Goal: Entertainment & Leisure: Consume media (video, audio)

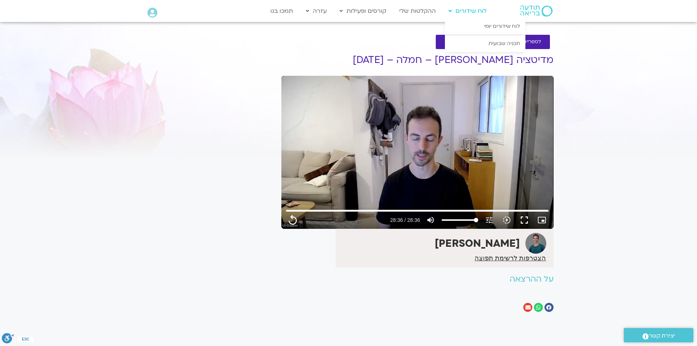
click at [462, 14] on link "לוח שידורים" at bounding box center [467, 11] width 45 height 14
click at [464, 11] on link "לוח שידורים" at bounding box center [467, 11] width 45 height 14
click at [490, 42] on link "תכניה שבועית" at bounding box center [485, 43] width 80 height 17
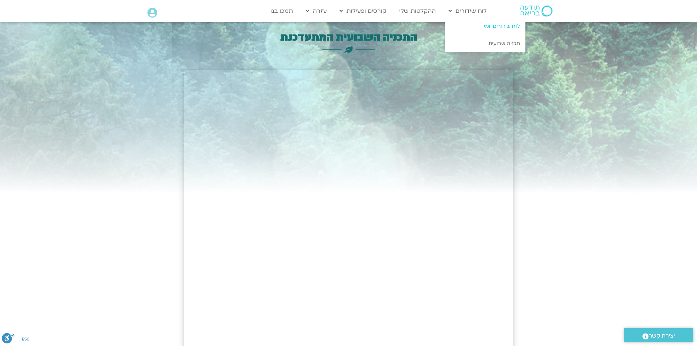
click at [475, 26] on link "לוח שידורים יומי" at bounding box center [485, 26] width 80 height 17
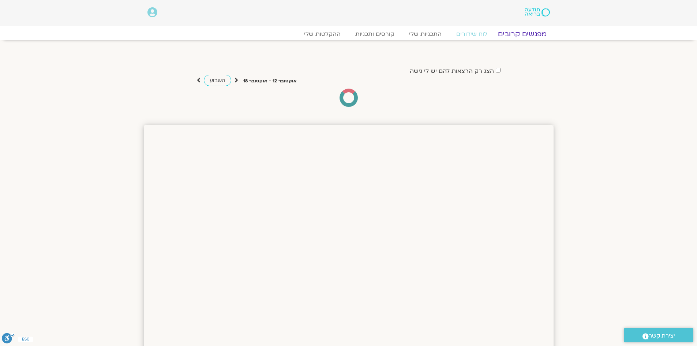
click at [517, 31] on link "מפגשים קרובים" at bounding box center [522, 34] width 66 height 9
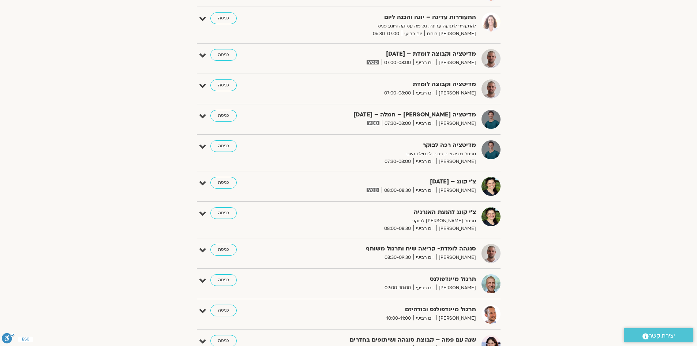
scroll to position [256, 0]
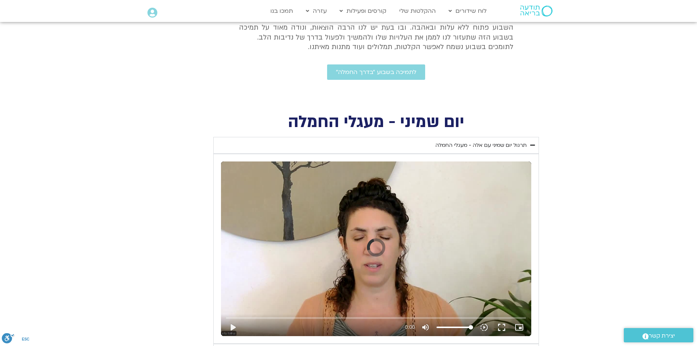
scroll to position [402, 0]
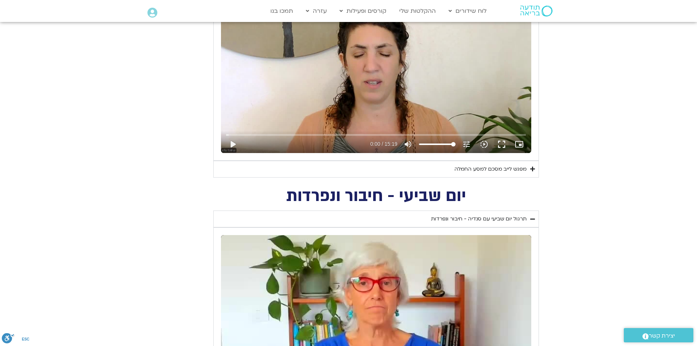
click at [508, 169] on div "מפגש לייב מסכם למסע החמלה" at bounding box center [490, 169] width 72 height 9
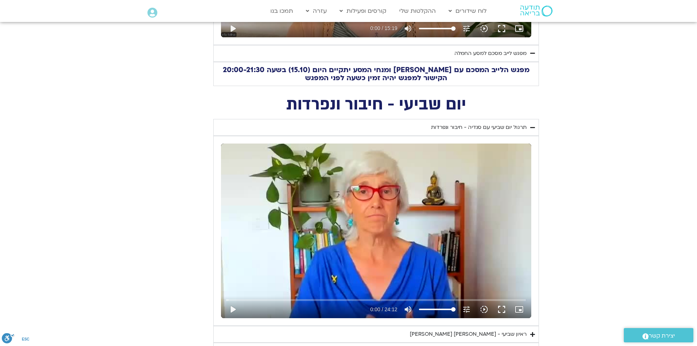
scroll to position [585, 0]
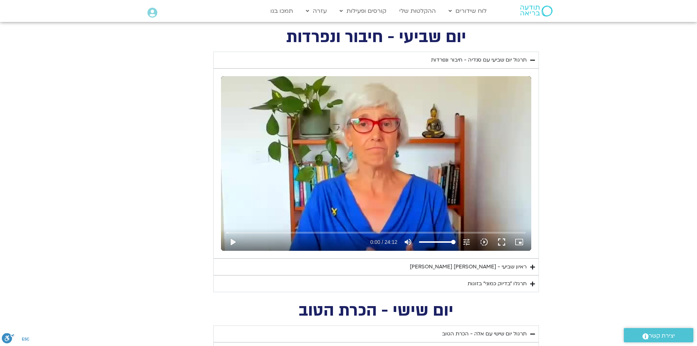
click at [507, 267] on div "ראיון שביעי - [PERSON_NAME] [PERSON_NAME]" at bounding box center [468, 266] width 117 height 9
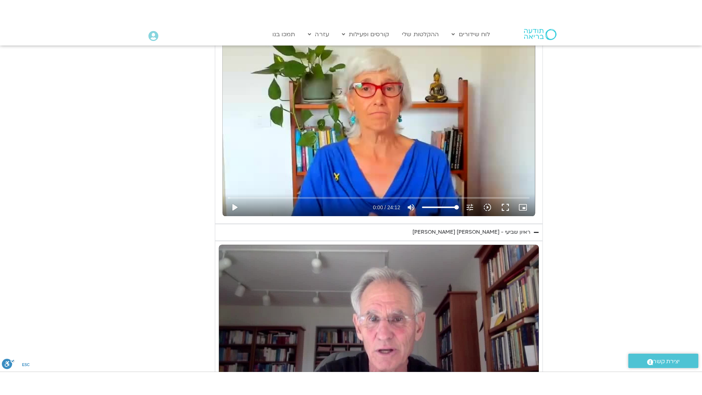
scroll to position [805, 0]
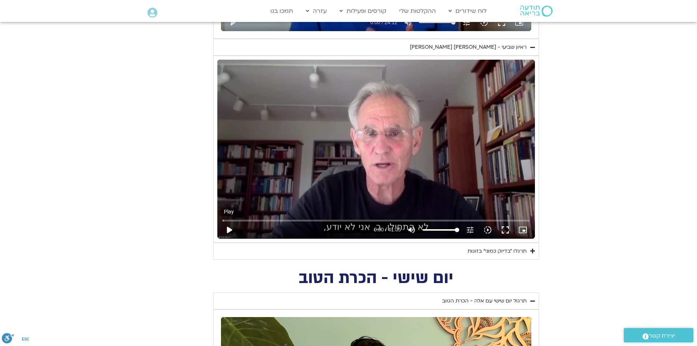
click at [232, 229] on button "play_arrow" at bounding box center [229, 230] width 18 height 18
click at [503, 228] on button "fullscreen" at bounding box center [505, 230] width 18 height 18
drag, startPoint x: 507, startPoint y: 227, endPoint x: 507, endPoint y: 260, distance: 33.3
click at [507, 227] on button "fullscreen" at bounding box center [505, 230] width 18 height 18
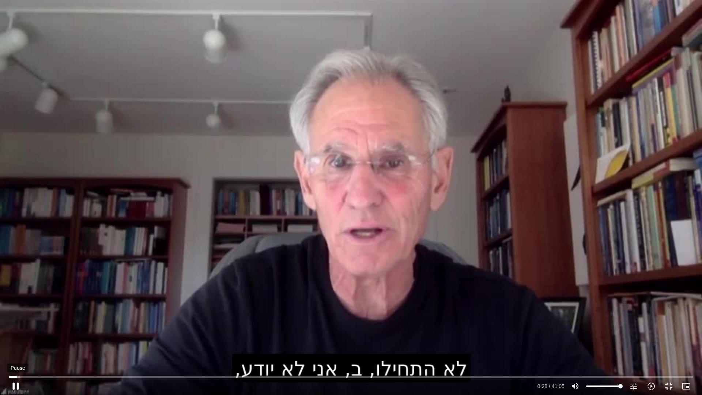
click at [16, 383] on button "pause" at bounding box center [16, 387] width 18 height 18
type input "28.343852"
click at [7, 378] on button "play_arrow" at bounding box center [16, 387] width 18 height 18
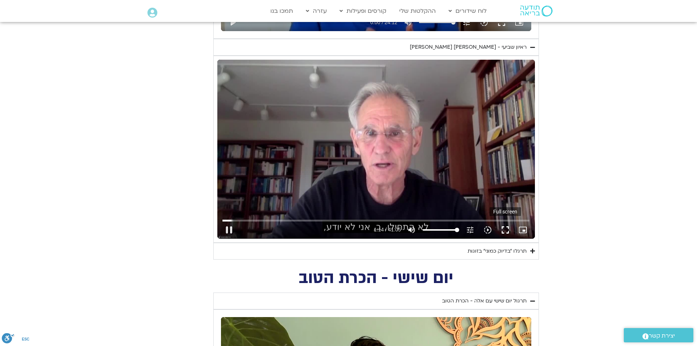
click at [503, 229] on button "fullscreen" at bounding box center [505, 230] width 18 height 18
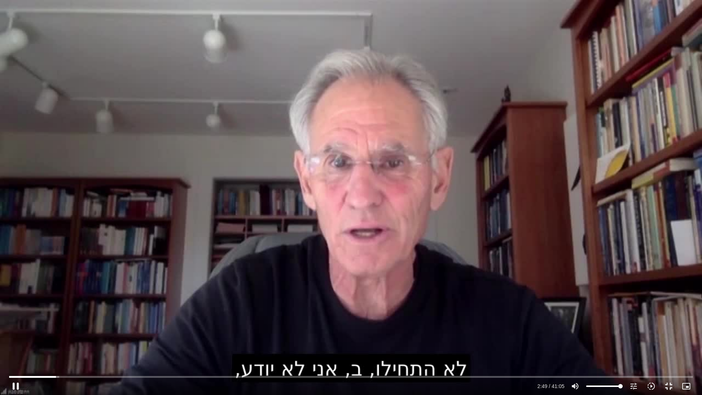
click at [387, 203] on div "Skip Ad 35:53 pause 2:49 / 41:05 volume_up Mute tune Resolution Auto 720p slow_…" at bounding box center [351, 197] width 702 height 395
click at [387, 203] on div "Skip Ad 35:53 play_arrow 2:49 / 41:05 volume_up Mute tune Resolution Auto 720p …" at bounding box center [351, 197] width 702 height 395
click at [77, 376] on input "Seek" at bounding box center [351, 377] width 684 height 4
click at [76, 377] on input "Seek" at bounding box center [351, 377] width 684 height 4
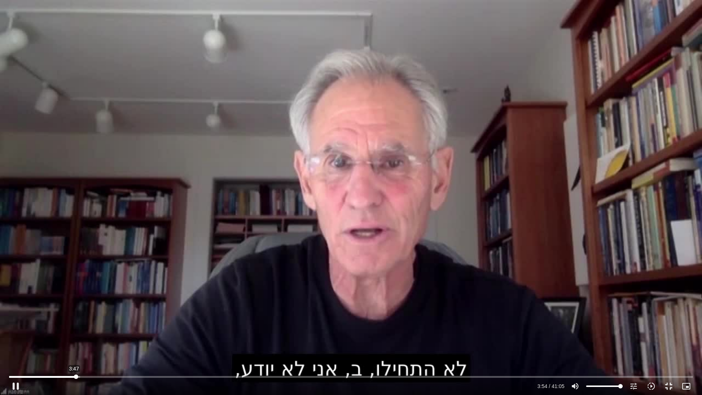
click at [74, 377] on input "Seek" at bounding box center [351, 377] width 684 height 4
click at [73, 376] on input "Seek" at bounding box center [351, 377] width 684 height 4
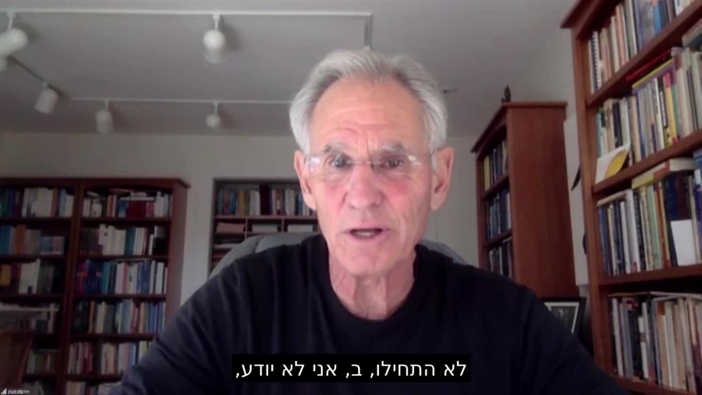
click at [75, 310] on div "Skip Ad 3:44 pause 3:49 / 41:05 volume_up Mute tune Resolution Auto 720p slow_m…" at bounding box center [351, 197] width 702 height 395
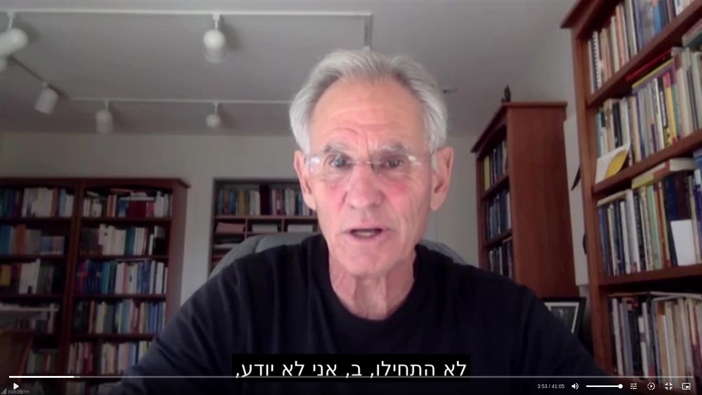
click at [75, 310] on div "Skip Ad 3:44 play_arrow 3:53 / 41:05 volume_up Mute tune Resolution Auto 720p s…" at bounding box center [351, 197] width 702 height 395
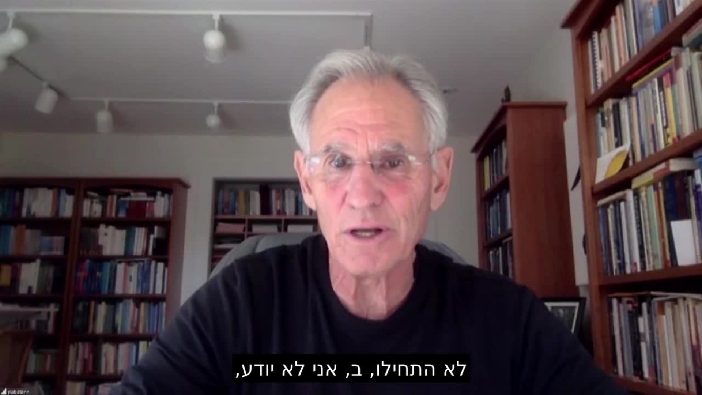
click at [75, 310] on div "Skip Ad 3:44 pause 3:53 / 41:05 volume_up Mute tune Resolution Auto 720p slow_m…" at bounding box center [351, 197] width 702 height 395
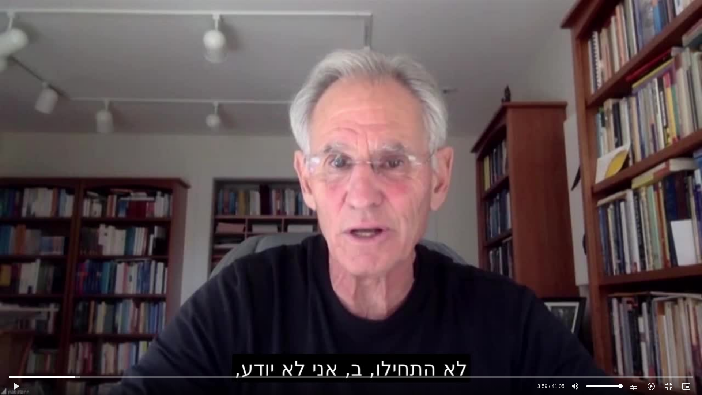
click at [75, 310] on div "Skip Ad 3:44 play_arrow 3:59 / 41:05 volume_up Mute tune Resolution Auto 720p s…" at bounding box center [351, 197] width 702 height 395
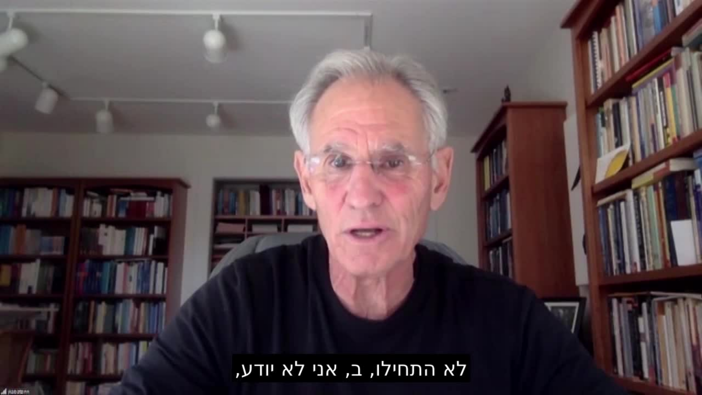
click at [75, 310] on div "Skip Ad 3:44 pause 3:59 / 41:05 volume_up Mute tune Resolution Auto 720p slow_m…" at bounding box center [351, 197] width 702 height 395
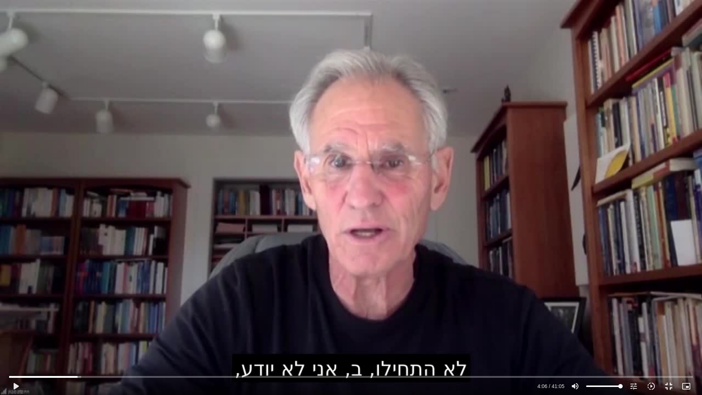
click at [75, 310] on div "Skip Ad 3:44 play_arrow 4:06 / 41:05 volume_up Mute tune Resolution Auto 720p s…" at bounding box center [351, 197] width 702 height 395
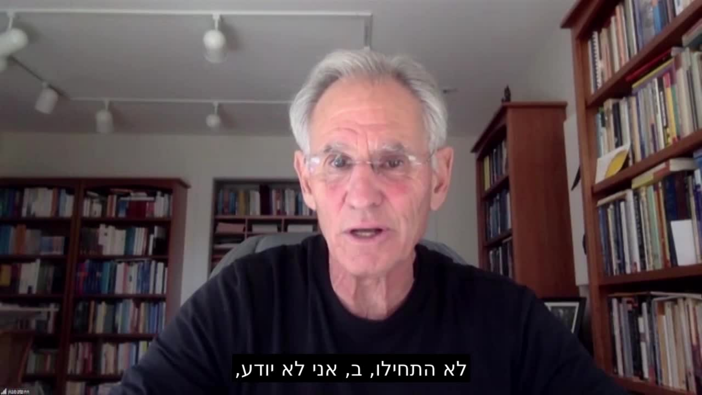
click at [75, 310] on div "Skip Ad 3:44 pause 4:06 / 41:05 volume_up Mute tune Resolution Auto 720p slow_m…" at bounding box center [351, 197] width 702 height 395
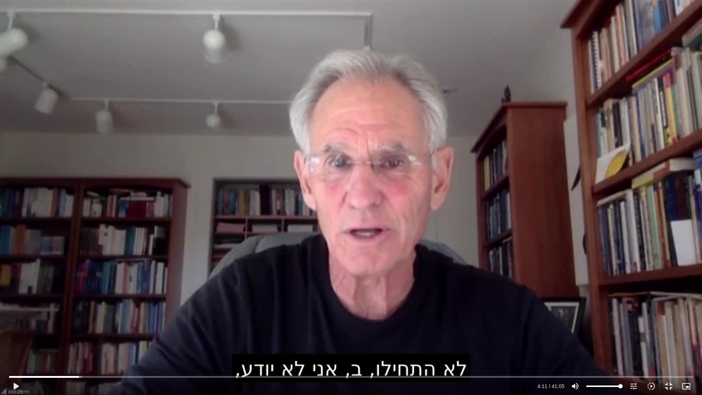
click at [75, 310] on div "Skip Ad 3:44 play_arrow 4:11 / 41:05 volume_up Mute tune Resolution Auto 720p s…" at bounding box center [351, 197] width 702 height 395
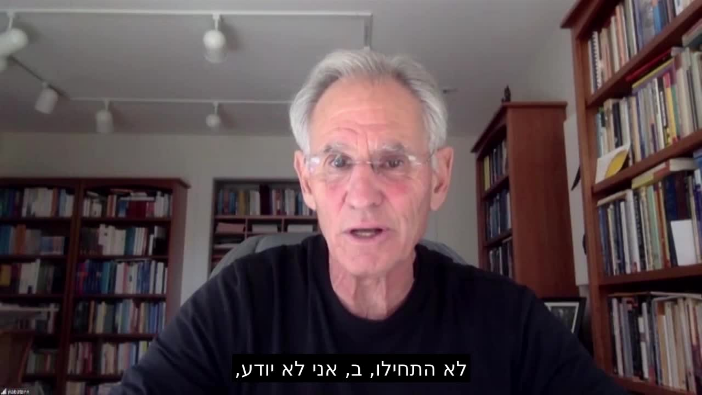
click at [75, 310] on div "Skip Ad 3:44 pause 4:11 / 41:05 volume_up Mute tune Resolution Auto 720p slow_m…" at bounding box center [351, 197] width 702 height 395
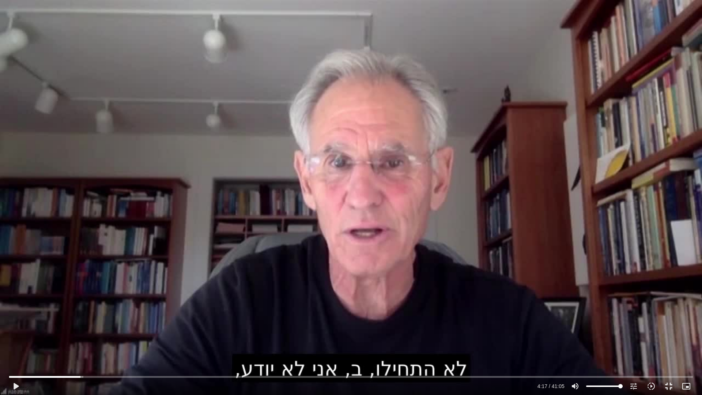
click at [75, 310] on div "Skip Ad 3:44 play_arrow 4:17 / 41:05 volume_up Mute tune Resolution Auto 720p s…" at bounding box center [351, 197] width 702 height 395
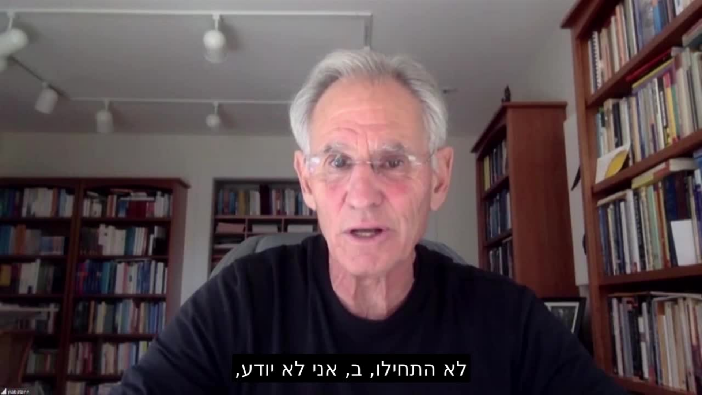
click at [75, 310] on div "Skip Ad 3:44 pause 4:17 / 41:05 volume_up Mute tune Resolution Auto 720p slow_m…" at bounding box center [351, 197] width 702 height 395
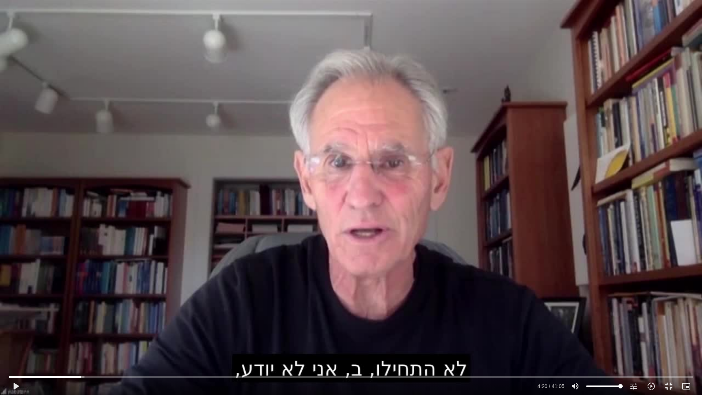
click at [75, 310] on div "Skip Ad 3:44 play_arrow 4:20 / 41:05 volume_up Mute tune Resolution Auto 720p s…" at bounding box center [351, 197] width 702 height 395
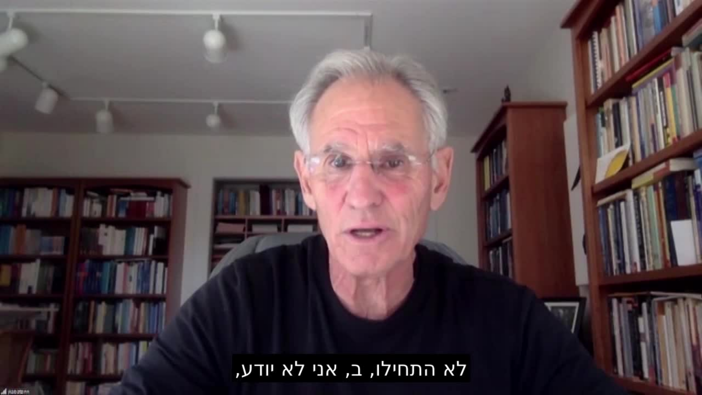
click at [75, 310] on div "Skip Ad 3:44 pause 4:20 / 41:05 volume_up Mute tune Resolution Auto 720p slow_m…" at bounding box center [351, 197] width 702 height 395
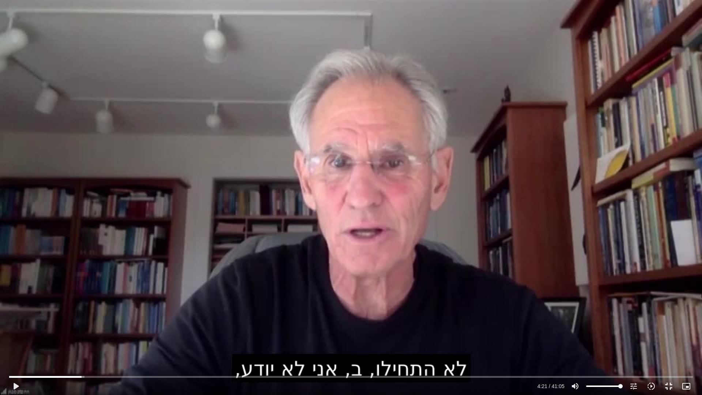
click at [75, 310] on div "Skip Ad 3:44 play_arrow 4:21 / 41:05 volume_up Mute tune Resolution Auto 720p s…" at bounding box center [351, 197] width 702 height 395
click at [121, 203] on div "Skip Ad 3:44 pause 4:31 / 41:05 volume_up Mute tune Resolution Auto 720p slow_m…" at bounding box center [351, 197] width 702 height 395
click at [121, 203] on div "Skip Ad 3:44 play_arrow 4:32 / 41:05 volume_up Mute tune Resolution Auto 720p s…" at bounding box center [351, 197] width 702 height 395
click at [102, 211] on div "Skip Ad 3:44 pause 4:37 / 41:05 volume_up Mute tune Resolution Auto 720p slow_m…" at bounding box center [351, 197] width 702 height 395
click at [102, 211] on div "Skip Ad 3:44 play_arrow 4:37 / 41:05 volume_up Mute tune Resolution Auto 720p s…" at bounding box center [351, 197] width 702 height 395
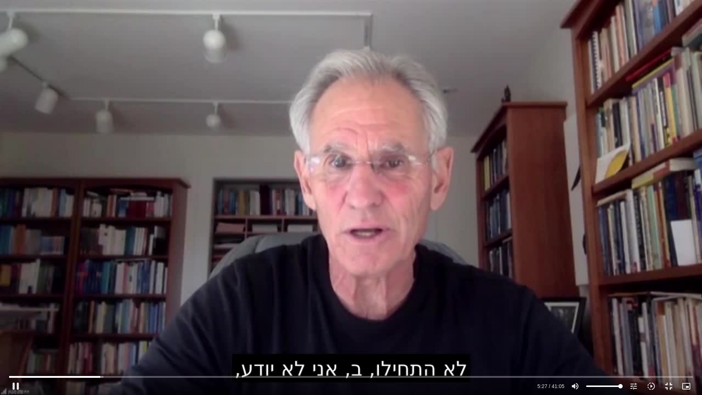
click at [75, 223] on div "Skip Ad 3:44 pause 5:27 / 41:05 volume_up Mute tune Resolution Auto 720p slow_m…" at bounding box center [351, 197] width 702 height 395
click at [75, 223] on div "Skip Ad 3:44 play_arrow 5:28 / 41:05 volume_up Mute tune Resolution Auto 720p s…" at bounding box center [351, 197] width 702 height 395
click at [4, 207] on div "Skip Ad 3:44 pause 6:43 / 41:05 volume_up Mute tune Resolution Auto 720p slow_m…" at bounding box center [351, 197] width 702 height 395
click at [8, 210] on div "Skip Ad 3:44 play_arrow 6:43 / 41:05 volume_up Mute tune Resolution Auto 720p s…" at bounding box center [351, 197] width 702 height 395
click at [15, 170] on div "Skip Ad 3:44 pause 7:00 / 41:05 volume_up Mute tune Resolution Auto 720p slow_m…" at bounding box center [351, 197] width 702 height 395
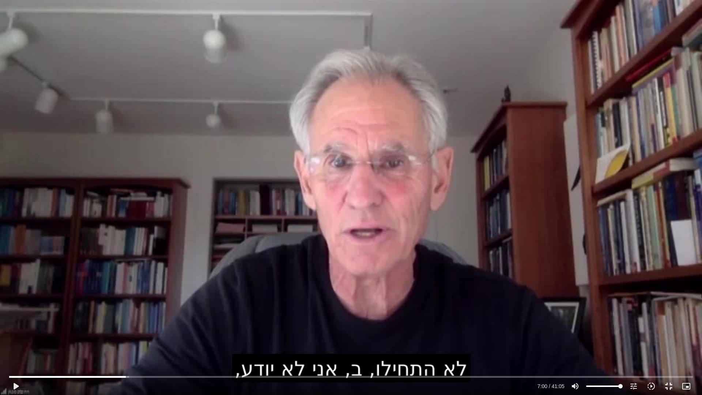
click at [15, 170] on div "Skip Ad 3:44 play_arrow 7:00 / 41:05 volume_up Mute tune Resolution Auto 720p s…" at bounding box center [351, 197] width 702 height 395
click at [164, 195] on div "Skip Ad 3:44 pause 7:32 / 41:05 volume_up Mute tune Resolution Auto 720p slow_m…" at bounding box center [351, 197] width 702 height 395
click at [164, 195] on div "Skip Ad 3:44 play_arrow 7:32 / 41:05 volume_up Mute tune Resolution Auto 720p s…" at bounding box center [351, 197] width 702 height 395
click at [117, 190] on div "Skip Ad 3:44 pause 7:44 / 41:05 volume_up Mute tune Resolution Auto 720p slow_m…" at bounding box center [351, 197] width 702 height 395
click at [117, 190] on div "Skip Ad 3:44 play_arrow 7:45 / 41:05 volume_up Mute tune Resolution Auto 720p s…" at bounding box center [351, 197] width 702 height 395
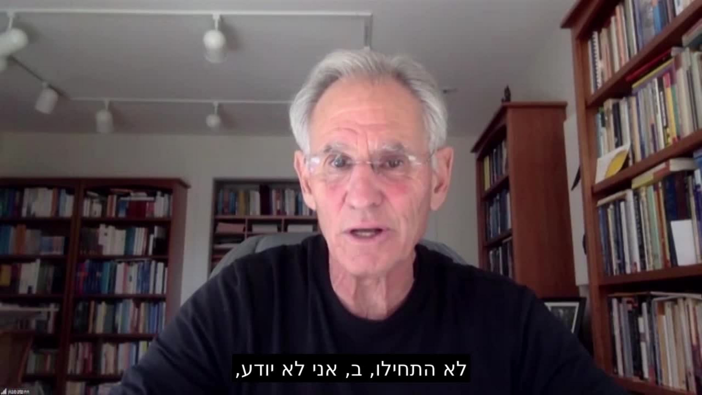
click at [117, 190] on div "Skip Ad 3:44 pause 7:45 / 41:05 volume_up Mute tune Resolution Auto 720p slow_m…" at bounding box center [351, 197] width 702 height 395
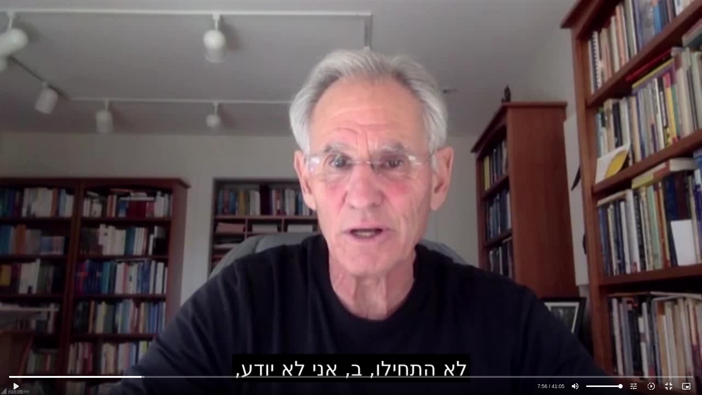
click at [117, 190] on div "Skip Ad 3:44 play_arrow 7:56 / 41:05 volume_up Mute tune Resolution Auto 720p s…" at bounding box center [351, 197] width 702 height 395
click at [286, 177] on div "Skip Ad 3:44 pause 8:05 / 41:05 volume_up Mute tune Resolution Auto 720p slow_m…" at bounding box center [351, 197] width 702 height 395
click at [285, 177] on div "Skip Ad 3:44 play_arrow 8:05 / 41:05 volume_up Mute tune Resolution Auto 720p s…" at bounding box center [351, 197] width 702 height 395
click at [268, 217] on div "Skip Ad 3:44 pause 9:24 / 41:05 volume_up Mute tune Resolution Auto 720p slow_m…" at bounding box center [351, 197] width 702 height 395
click at [267, 218] on div "Skip Ad 3:44 play_arrow 9:24 / 41:05 volume_up Mute tune Resolution Auto 720p s…" at bounding box center [351, 197] width 702 height 395
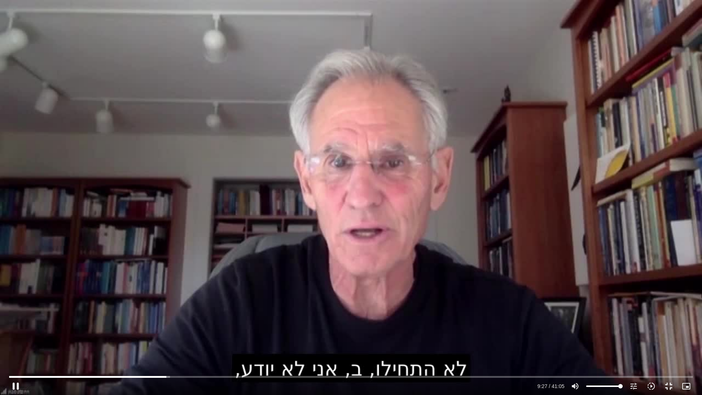
click at [267, 218] on div "Skip Ad 3:44 pause 9:27 / 41:05 volume_up Mute tune Resolution Auto 720p slow_m…" at bounding box center [351, 197] width 702 height 395
click at [266, 218] on div "Skip Ad 3:44 play_arrow 9:27 / 41:05 volume_up Mute tune Resolution Auto 720p s…" at bounding box center [351, 197] width 702 height 395
click at [274, 184] on div "Skip Ad 3:44 pause 9:44 / 41:05 volume_up Mute tune Resolution Auto 720p slow_m…" at bounding box center [351, 197] width 702 height 395
click at [171, 377] on input "Seek" at bounding box center [351, 377] width 684 height 4
click at [170, 377] on input "Seek" at bounding box center [351, 377] width 684 height 4
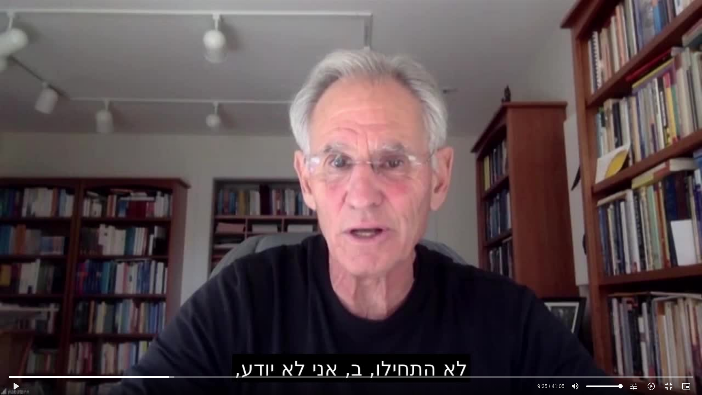
click at [198, 311] on div "Skip Ad 9:36 play_arrow 9:35 / 41:05 volume_up Mute tune Resolution Auto 720p s…" at bounding box center [351, 197] width 702 height 395
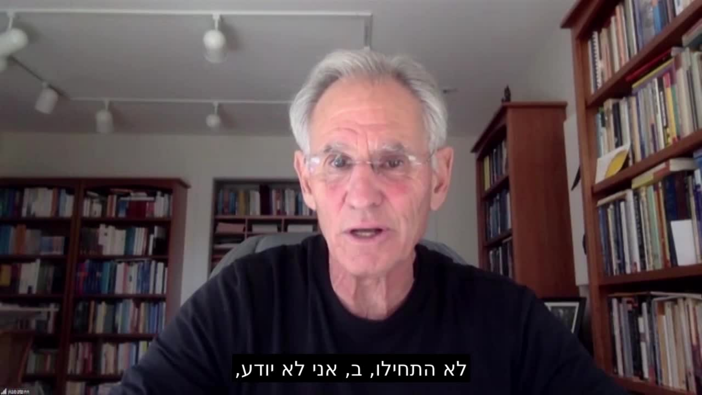
click at [198, 311] on div "Skip Ad 9:36 pause 9:38 / 41:05 volume_up Mute tune Resolution Auto 720p slow_m…" at bounding box center [351, 197] width 702 height 395
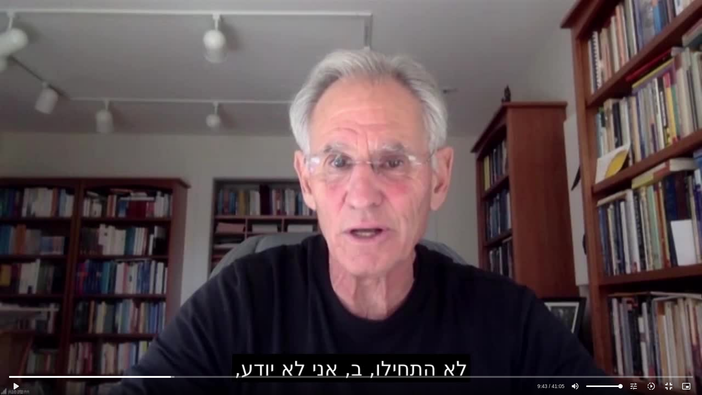
click at [198, 311] on div "Skip Ad 9:36 play_arrow 9:43 / 41:05 volume_up Mute tune Resolution Auto 720p s…" at bounding box center [351, 197] width 702 height 395
click at [185, 308] on div "Skip Ad 9:00 pause 10:43 / 41:05 volume_up Mute tune Resolution Auto 720p slow_…" at bounding box center [351, 197] width 702 height 395
click at [183, 308] on div "Skip Ad 9:00 play_arrow 10:43 / 41:05 volume_up Mute tune Resolution Auto 720p …" at bounding box center [351, 197] width 702 height 395
click at [172, 298] on div "Skip Ad 9:00 pause 10:52 / 41:05 volume_up Mute tune Resolution Auto 720p slow_…" at bounding box center [351, 197] width 702 height 395
click at [172, 298] on div "Skip Ad 9:00 play_arrow 10:52 / 41:05 volume_up Mute tune Resolution Auto 720p …" at bounding box center [351, 197] width 702 height 395
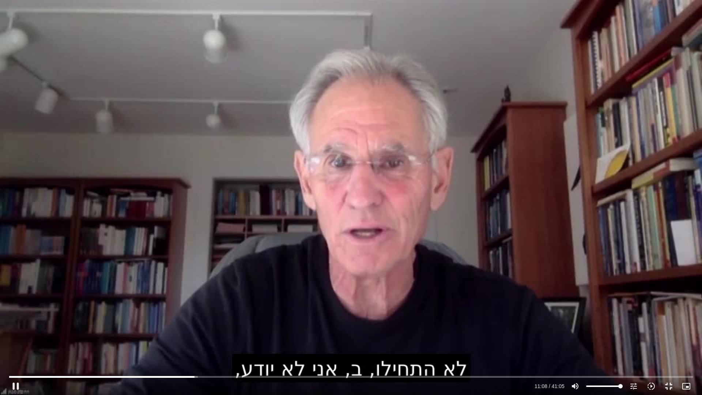
click at [177, 289] on div "Skip Ad 9:00 pause 11:08 / 41:05 volume_up Mute tune Resolution Auto 720p slow_…" at bounding box center [351, 197] width 702 height 395
click at [177, 289] on div "Skip Ad 9:00 play_arrow 11:08 / 41:05 volume_up Mute tune Resolution Auto 720p …" at bounding box center [351, 197] width 702 height 395
click at [177, 284] on div "Skip Ad 9:00 pause 11:21 / 41:05 volume_up Mute tune Resolution Auto 720p slow_…" at bounding box center [351, 197] width 702 height 395
click at [177, 284] on div "Skip Ad 9:00 play_arrow 11:21 / 41:05 volume_up Mute tune Resolution Auto 720p …" at bounding box center [351, 197] width 702 height 395
click at [177, 284] on div "Skip Ad 9:00 pause 11:30 / 41:05 volume_up Mute tune Resolution Auto 720p slow_…" at bounding box center [351, 197] width 702 height 395
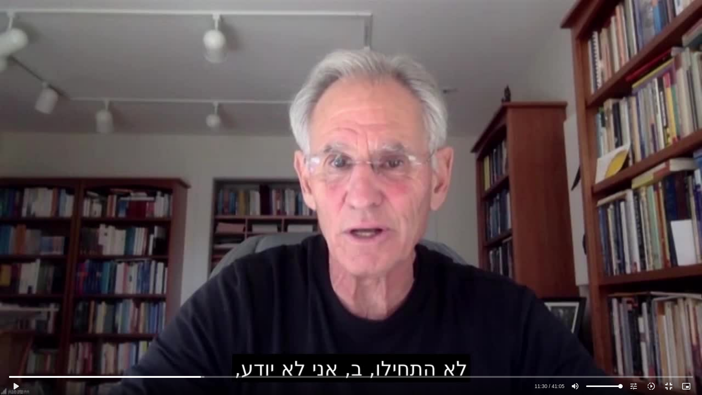
click at [177, 284] on div "Skip Ad 9:00 play_arrow 11:30 / 41:05 volume_up Mute tune Resolution Auto 720p …" at bounding box center [351, 197] width 702 height 395
click at [218, 180] on div "Skip Ad 9:00 pause 11:51 / 41:05 volume_up Mute tune Resolution Auto 720p slow_…" at bounding box center [351, 197] width 702 height 395
click at [218, 180] on div "Skip Ad 9:00 play_arrow 11:51 / 41:05 volume_up Mute tune Resolution Auto 720p …" at bounding box center [351, 197] width 702 height 395
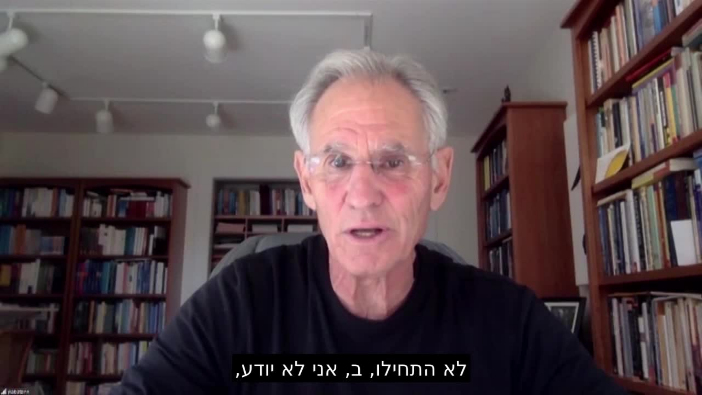
click at [218, 180] on div "Skip Ad 9:00 pause 11:51 / 41:05 volume_up Mute tune Resolution Auto 720p slow_…" at bounding box center [351, 197] width 702 height 395
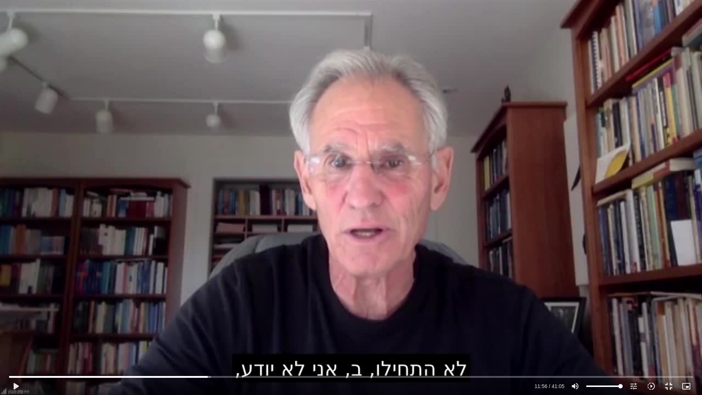
click at [218, 180] on div "Skip Ad 9:00 play_arrow 11:56 / 41:05 volume_up Mute tune Resolution Auto 720p …" at bounding box center [351, 197] width 702 height 395
click at [181, 172] on div "Skip Ad 9:00 pause 12:26 / 41:05 volume_up Mute tune Resolution Auto 720p slow_…" at bounding box center [351, 197] width 702 height 395
click at [181, 172] on div "Skip Ad 9:00 play_arrow 12:26 / 41:05 volume_up Mute tune Resolution Auto 720p …" at bounding box center [351, 197] width 702 height 395
click at [215, 130] on div "Skip Ad 9:00 pause 13:09 / 41:05 volume_up Mute tune Resolution Auto 720p slow_…" at bounding box center [351, 197] width 702 height 395
click at [215, 130] on div "Skip Ad 9:00 play_arrow 13:09 / 41:05 volume_up Mute tune Resolution Auto 720p …" at bounding box center [351, 197] width 702 height 395
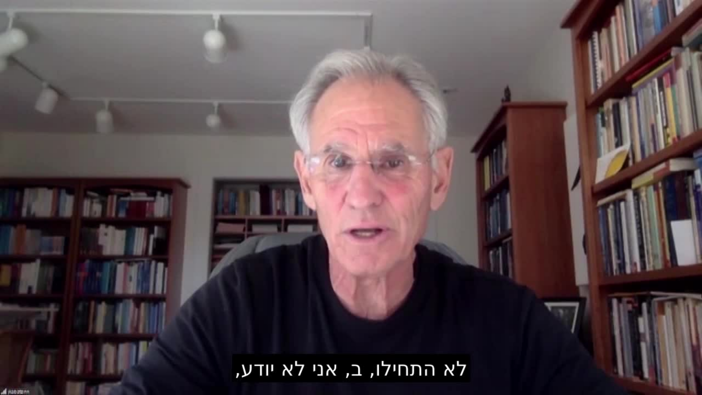
click at [215, 130] on div "Skip Ad 9:00 pause 13:09 / 41:05 volume_up Mute tune Resolution Auto 720p slow_…" at bounding box center [351, 197] width 702 height 395
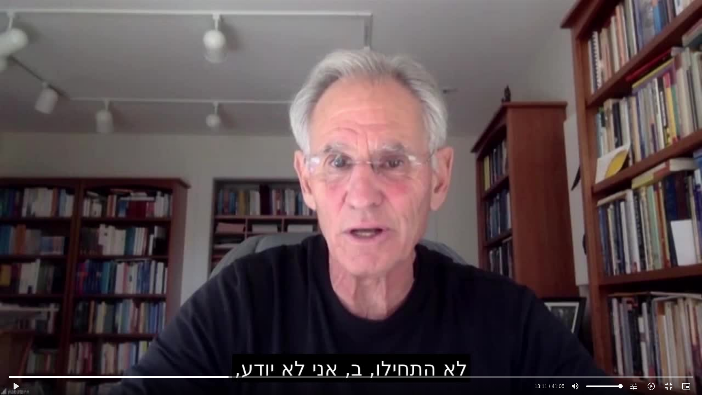
click at [215, 130] on div "Skip Ad 9:00 play_arrow 13:11 / 41:05 volume_up Mute tune Resolution Auto 720p …" at bounding box center [351, 197] width 702 height 395
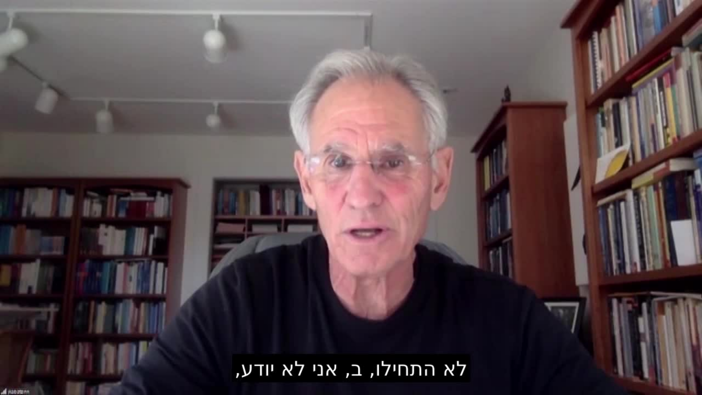
click at [215, 130] on div "Skip Ad 9:00 pause 13:11 / 41:05 volume_up Mute tune Resolution Auto 720p slow_…" at bounding box center [351, 197] width 702 height 395
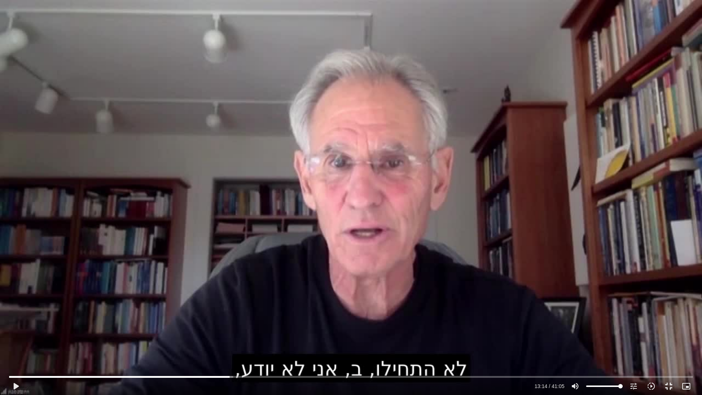
click at [215, 130] on div "Skip Ad 9:00 play_arrow 13:14 / 41:05 volume_up Mute tune Resolution Auto 720p …" at bounding box center [351, 197] width 702 height 395
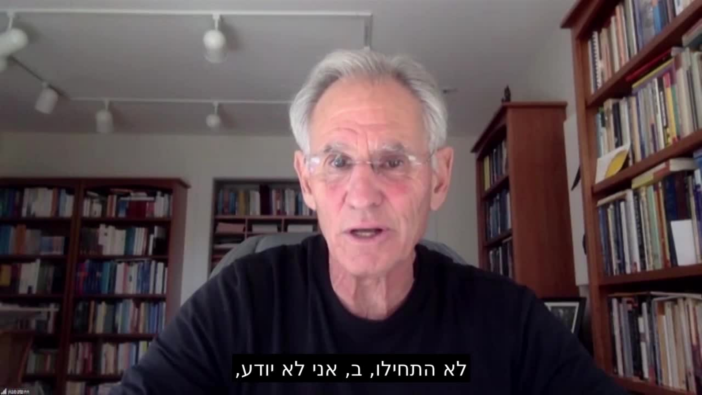
click at [215, 130] on div "Skip Ad 9:00 pause 13:14 / 41:05 volume_up Mute tune Resolution Auto 720p slow_…" at bounding box center [351, 197] width 702 height 395
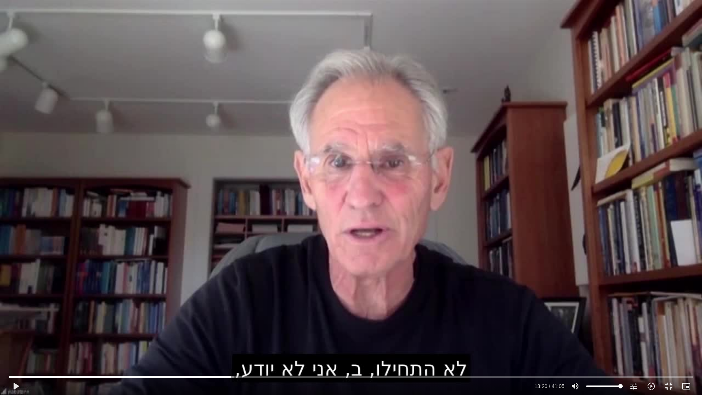
click at [215, 130] on div "Skip Ad 9:00 play_arrow 13:20 / 41:05 volume_up Mute tune Resolution Auto 720p …" at bounding box center [351, 197] width 702 height 395
click at [241, 377] on input "Seek" at bounding box center [351, 377] width 684 height 4
click at [237, 376] on input "Seek" at bounding box center [351, 377] width 684 height 4
click at [231, 378] on input "Seek" at bounding box center [351, 377] width 684 height 4
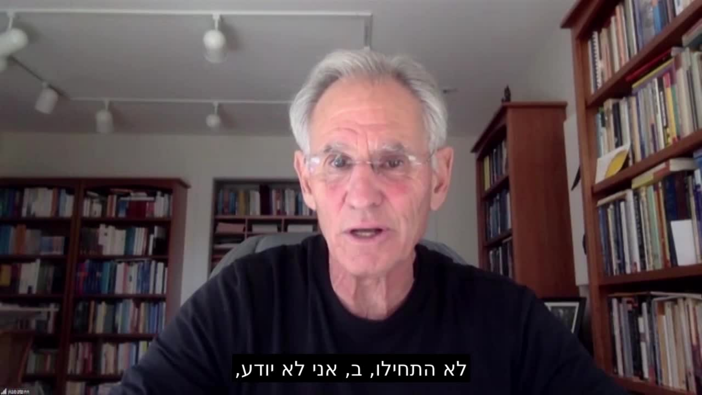
click at [414, 278] on div "Skip Ad 34:58 pause 13:49 / 41:05 volume_up Mute tune Resolution Auto 720p slow…" at bounding box center [351, 197] width 702 height 395
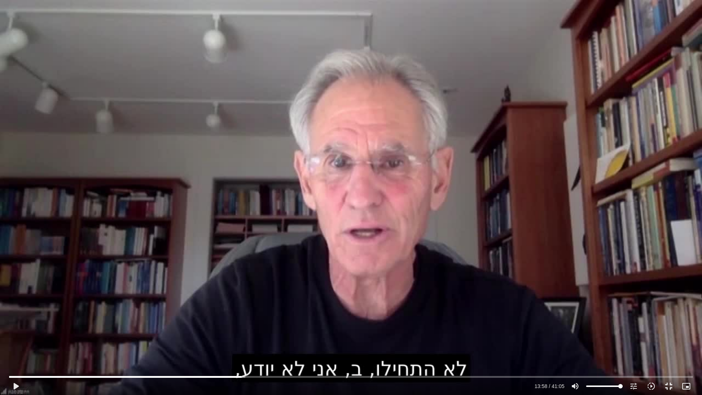
click at [405, 273] on div "Skip Ad 34:58 play_arrow 13:58 / 41:05 volume_up Mute tune Resolution Auto 720p…" at bounding box center [351, 197] width 702 height 395
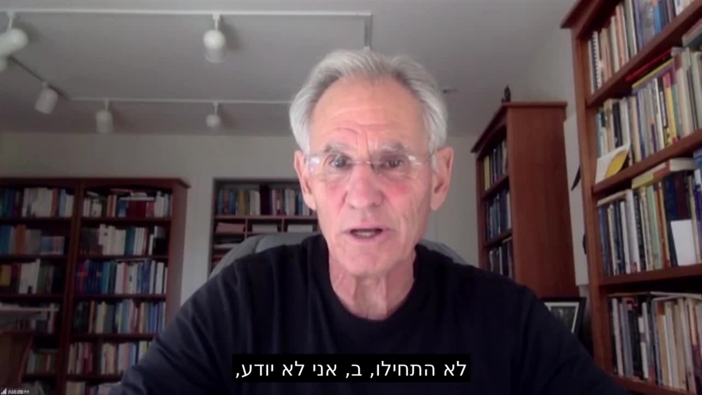
click at [405, 273] on div "Skip Ad 34:58 pause 14:01 / 41:05 volume_up Mute tune Resolution Auto 720p slow…" at bounding box center [351, 197] width 702 height 395
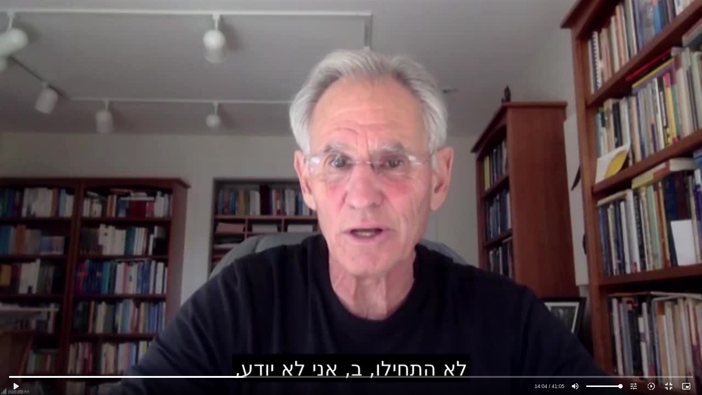
click at [402, 273] on div "Skip Ad 34:58 play_arrow 14:04 / 41:05 volume_up Mute tune Resolution Auto 720p…" at bounding box center [351, 197] width 702 height 395
click at [375, 276] on div "Skip Ad 34:58 pause 14:12 / 41:05 volume_up Mute tune Resolution Auto 720p slow…" at bounding box center [351, 197] width 702 height 395
click at [376, 284] on div "Skip Ad 34:58 play_arrow 14:13 / 41:05 volume_up Mute tune Resolution Auto 720p…" at bounding box center [351, 197] width 702 height 395
click at [286, 185] on div "Skip Ad 34:58 pause 16:09 / 41:05 volume_up Mute tune Resolution Auto 720p slow…" at bounding box center [351, 197] width 702 height 395
click at [286, 188] on div "Skip Ad 34:58 play_arrow 16:09 / 41:05 volume_up Mute tune Resolution Auto 720p…" at bounding box center [351, 197] width 702 height 395
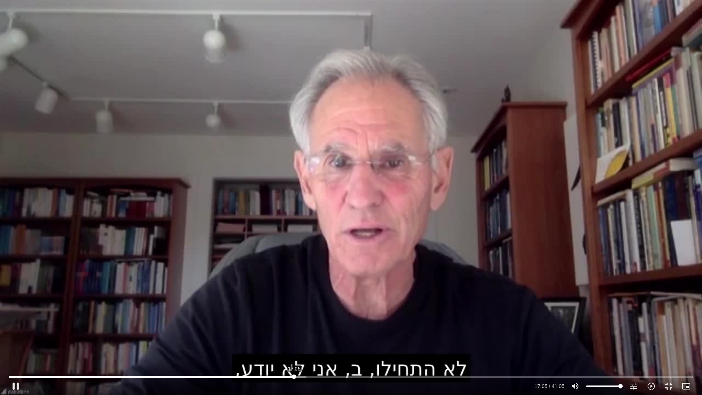
click at [294, 375] on input "Seek" at bounding box center [351, 377] width 684 height 4
click at [239, 212] on div "Skip Ad 17:06 pause 17:46 / 41:05 volume_up Mute tune Resolution Auto 720p slow…" at bounding box center [351, 197] width 702 height 395
click at [239, 216] on div "Skip Ad 17:06 play_arrow 17:47 / 41:05 volume_up Mute tune Resolution Auto 720p…" at bounding box center [351, 197] width 702 height 395
click at [167, 224] on div "Skip Ad 17:06 pause 18:03 / 41:05 volume_up Mute tune Resolution Auto 720p slow…" at bounding box center [351, 197] width 702 height 395
click at [167, 224] on div "Skip Ad 17:06 play_arrow 18:03 / 41:05 volume_up Mute tune Resolution Auto 720p…" at bounding box center [351, 197] width 702 height 395
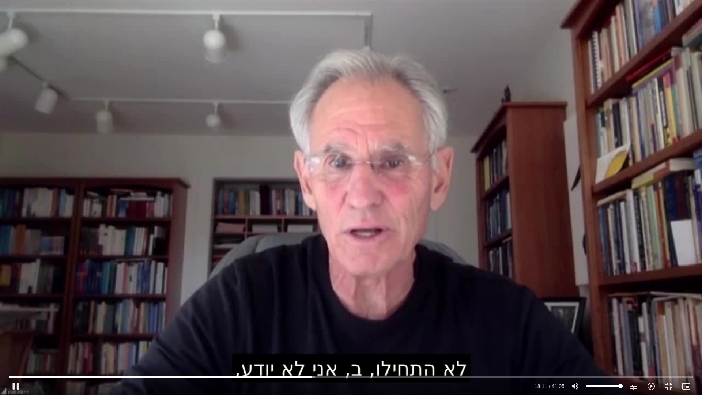
click at [192, 194] on div "Skip Ad 17:06 pause 18:11 / 41:05 volume_up Mute tune Resolution Auto 720p slow…" at bounding box center [351, 197] width 702 height 395
click at [192, 194] on div "Skip Ad 17:06 play_arrow 18:12 / 41:05 volume_up Mute tune Resolution Auto 720p…" at bounding box center [351, 197] width 702 height 395
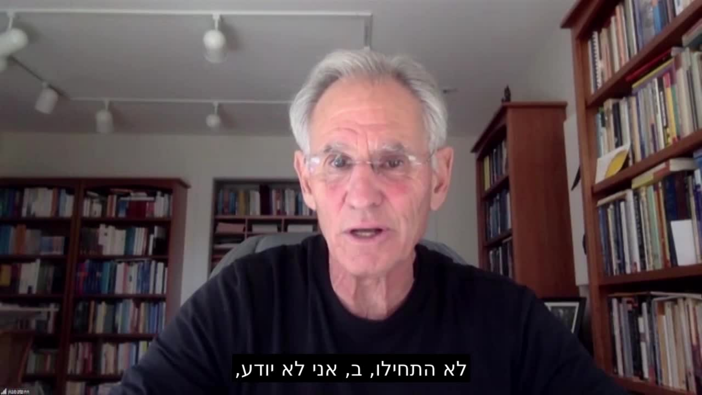
click at [192, 194] on div "Skip Ad 17:06 pause 18:12 / 41:05 volume_up Mute tune Resolution Auto 720p slow…" at bounding box center [351, 197] width 702 height 395
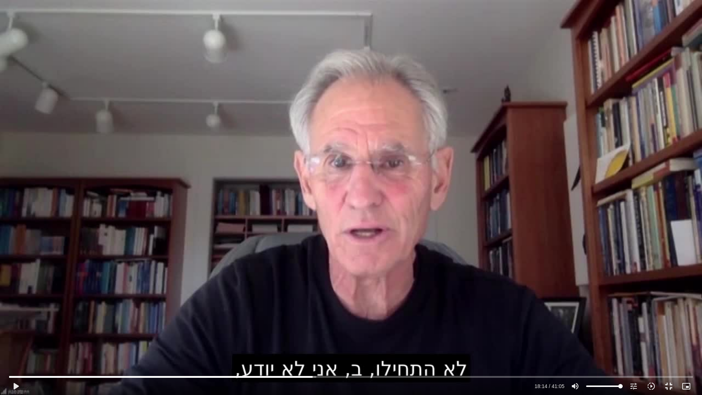
click at [192, 194] on div "Skip Ad 17:06 play_arrow 18:14 / 41:05 volume_up Mute tune Resolution Auto 720p…" at bounding box center [351, 197] width 702 height 395
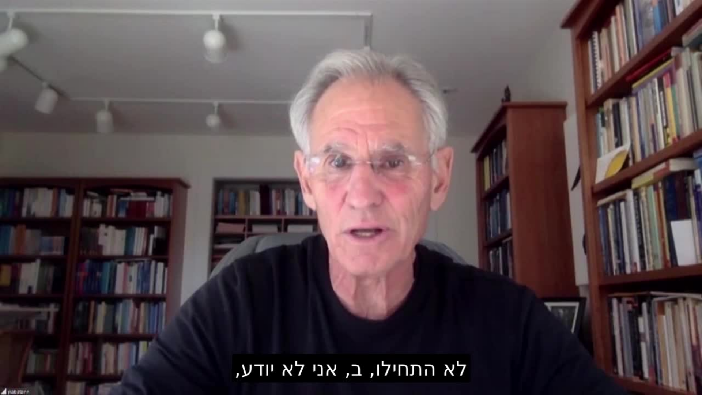
click at [192, 194] on div "Skip Ad 17:06 pause 18:14 / 41:05 volume_up Mute tune Resolution Auto 720p slow…" at bounding box center [351, 197] width 702 height 395
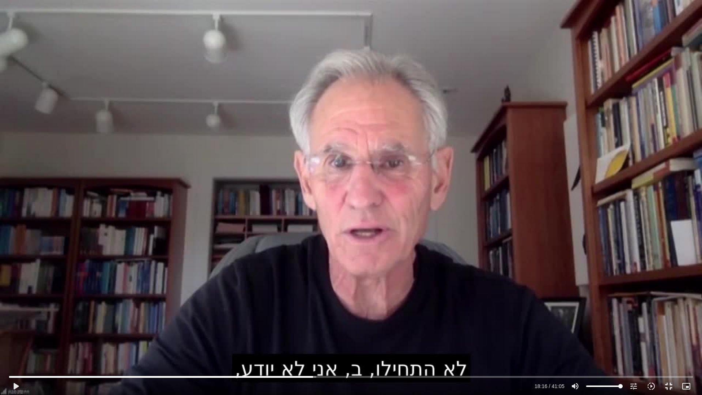
click at [191, 192] on div "Skip Ad 17:06 play_arrow 18:16 / 41:05 volume_up Mute tune Resolution Auto 720p…" at bounding box center [351, 197] width 702 height 395
click at [74, 207] on div "Skip Ad 17:06 pause 18:39 / 41:05 volume_up Mute tune Resolution Auto 720p slow…" at bounding box center [351, 197] width 702 height 395
click at [74, 207] on div "Skip Ad 17:06 play_arrow 18:39 / 41:05 volume_up Mute tune Resolution Auto 720p…" at bounding box center [351, 197] width 702 height 395
click at [220, 173] on div "Skip Ad 17:06 pause 19:20 / 41:05 volume_up Mute tune Resolution Auto 720p slow…" at bounding box center [351, 197] width 702 height 395
click at [220, 173] on div "Skip Ad 17:06 play_arrow 19:21 / 41:05 volume_up Mute tune Resolution Auto 720p…" at bounding box center [351, 197] width 702 height 395
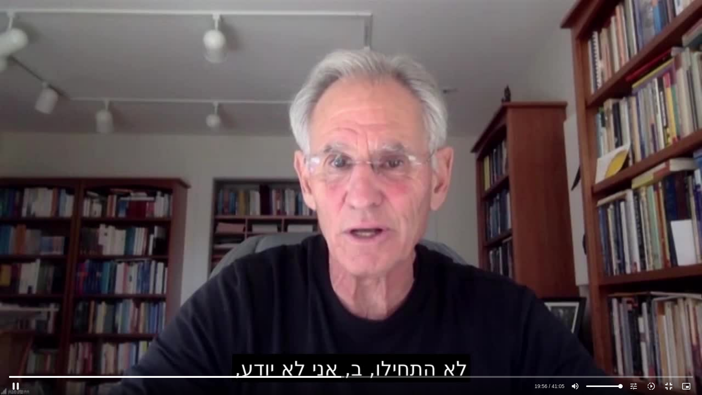
click at [221, 137] on div "Skip Ad 17:06 pause 19:56 / 41:05 volume_up Mute tune Resolution Auto 720p slow…" at bounding box center [351, 197] width 702 height 395
click at [222, 139] on div "Skip Ad 17:06 play_arrow 19:57 / 41:05 volume_up Mute tune Resolution Auto 720p…" at bounding box center [351, 197] width 702 height 395
click at [205, 181] on div "Skip Ad 17:06 pause 21:37 / 41:05 volume_up Mute tune Resolution Auto 720p slow…" at bounding box center [351, 197] width 702 height 395
click at [366, 377] on input "Seek" at bounding box center [351, 377] width 684 height 4
click at [258, 320] on div "Skip Ad 15:09 play_arrow 21:25 / 41:05 volume_up Mute tune Resolution Auto 720p…" at bounding box center [351, 197] width 702 height 395
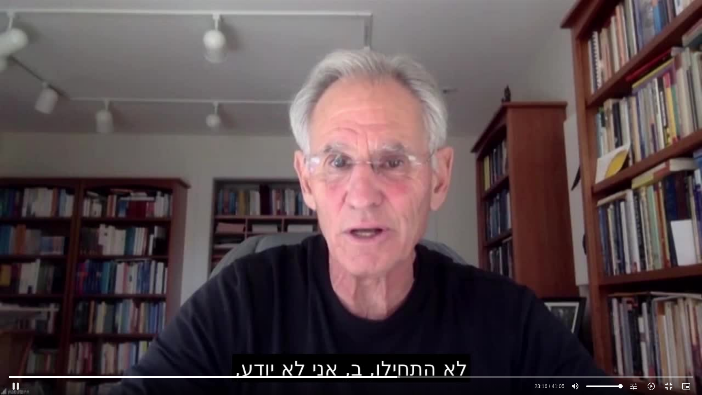
click at [350, 253] on div "Skip Ad 15:09 pause 23:16 / 41:05 volume_up Mute tune Resolution Auto 720p slow…" at bounding box center [351, 197] width 702 height 395
click at [350, 253] on div "Skip Ad 15:09 play_arrow 23:17 / 41:05 volume_up Mute tune Resolution Auto 720p…" at bounding box center [351, 197] width 702 height 395
click at [342, 140] on div "Skip Ad 15:09 pause 24:26 / 41:05 volume_up Mute tune Resolution Auto 720p slow…" at bounding box center [351, 197] width 702 height 395
click at [342, 141] on div "Skip Ad 15:09 play_arrow 24:26 / 41:05 volume_up Mute tune Resolution Auto 720p…" at bounding box center [351, 197] width 702 height 395
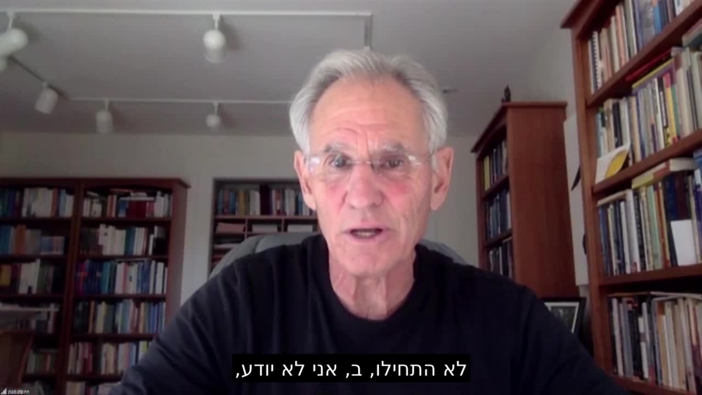
click at [360, 173] on div "Skip Ad 15:09 pause 24:42 / 41:05 volume_up Mute tune Resolution Auto 720p slow…" at bounding box center [351, 197] width 702 height 395
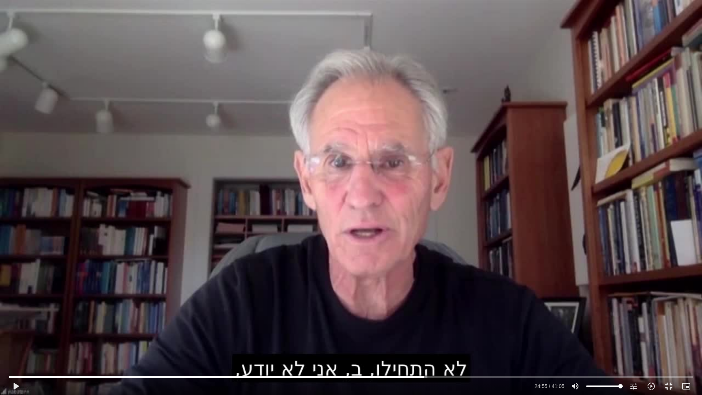
click at [360, 173] on div "Skip Ad 15:09 play_arrow 24:55 / 41:05 volume_up Mute tune Resolution Auto 720p…" at bounding box center [351, 197] width 702 height 395
click at [517, 160] on div "Skip Ad 15:09 pause 26:00 / 41:05 volume_up Mute tune Resolution Auto 720p slow…" at bounding box center [351, 197] width 702 height 395
click at [517, 161] on div "Skip Ad 15:09 play_arrow 26:00 / 41:05 volume_up Mute tune Resolution Auto 720p…" at bounding box center [351, 197] width 702 height 395
click at [476, 256] on div "Skip Ad 15:09 pause 26:58 / 41:05 volume_up Mute tune Resolution Auto 720p slow…" at bounding box center [351, 197] width 702 height 395
click at [454, 376] on input "Seek" at bounding box center [351, 377] width 684 height 4
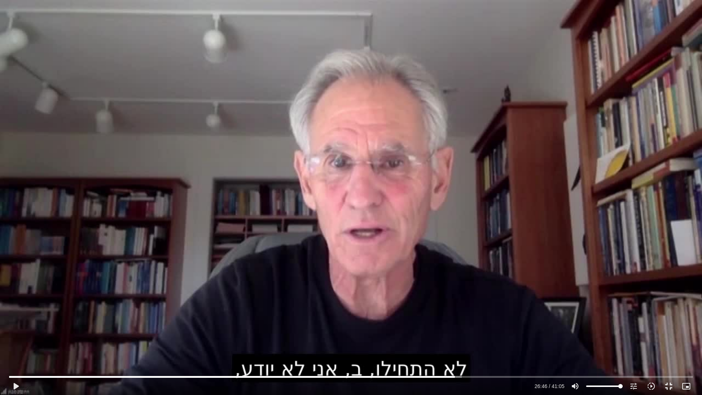
click at [454, 302] on div "Skip Ad 26:47 play_arrow 26:46 / 41:05 volume_up Mute tune Resolution Auto 720p…" at bounding box center [351, 197] width 702 height 395
click at [454, 302] on div "Skip Ad 26:47 pause 26:53 / 41:05 volume_up Mute tune Resolution Auto 720p slow…" at bounding box center [351, 197] width 702 height 395
click at [454, 302] on div "Skip Ad 26:47 play_arrow 26:54 / 41:05 volume_up Mute tune Resolution Auto 720p…" at bounding box center [351, 197] width 702 height 395
click at [454, 302] on div "Skip Ad 26:47 pause 26:55 / 41:05 volume_up Mute tune Resolution Auto 720p slow…" at bounding box center [351, 197] width 702 height 395
click at [454, 302] on div "Skip Ad 26:47 play_arrow 26:55 / 41:05 volume_up Mute tune Resolution Auto 720p…" at bounding box center [351, 197] width 702 height 395
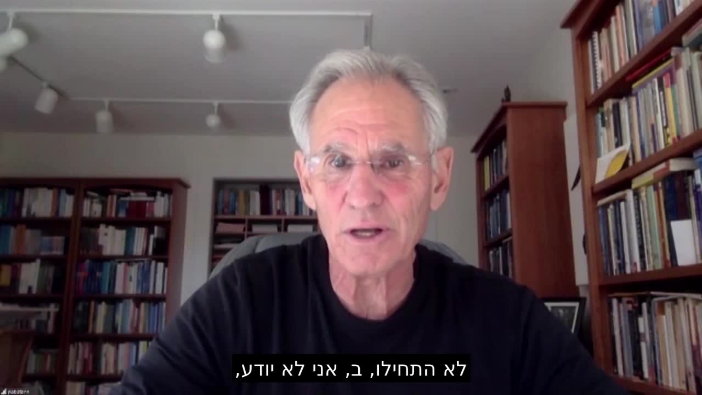
click at [454, 302] on div "Skip Ad 26:47 pause 26:55 / 41:05 volume_up Mute tune Resolution Auto 720p slow…" at bounding box center [351, 197] width 702 height 395
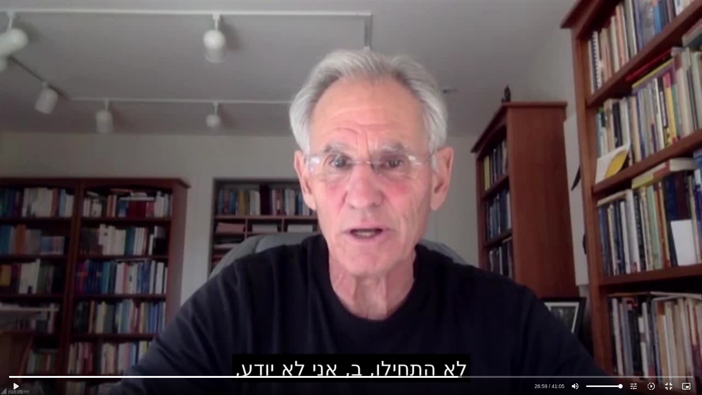
click at [454, 302] on div "Skip Ad 26:47 play_arrow 26:59 / 41:05 volume_up Mute tune Resolution Auto 720p…" at bounding box center [351, 197] width 702 height 395
click at [451, 299] on div "Skip Ad 26:47 pause 27:05 / 41:05 volume_up Mute tune Resolution Auto 720p slow…" at bounding box center [351, 197] width 702 height 395
click at [451, 299] on div "Skip Ad 26:47 play_arrow 27:05 / 41:05 volume_up Mute tune Resolution Auto 720p…" at bounding box center [351, 197] width 702 height 395
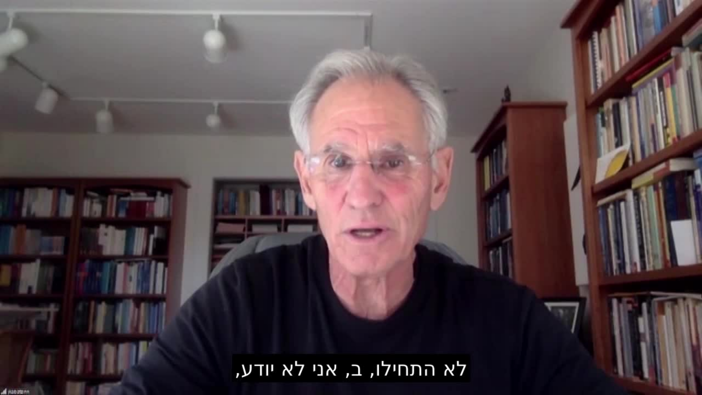
click at [451, 299] on div "Skip Ad 26:47 pause 27:05 / 41:05 volume_up Mute tune Resolution Auto 720p slow…" at bounding box center [351, 197] width 702 height 395
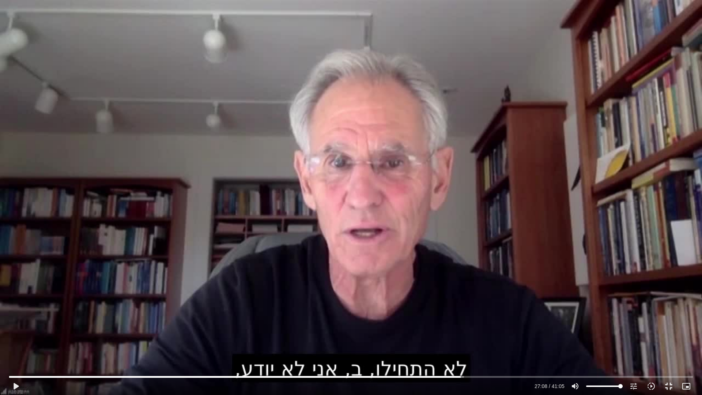
click at [451, 299] on div "Skip Ad 26:47 play_arrow 27:08 / 41:05 volume_up Mute tune Resolution Auto 720p…" at bounding box center [351, 197] width 702 height 395
click at [452, 376] on input "Seek" at bounding box center [351, 377] width 684 height 4
click at [396, 293] on div "Skip Ad 26:35 pause 27:12 / 41:05 volume_up Mute tune Resolution Auto 720p slow…" at bounding box center [351, 197] width 702 height 395
click at [396, 293] on div "Skip Ad 26:35 play_arrow 27:13 / 41:05 volume_up Mute tune Resolution Auto 720p…" at bounding box center [351, 197] width 702 height 395
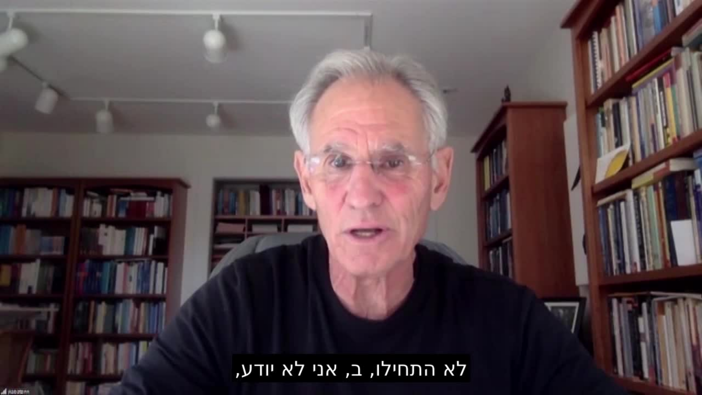
click at [396, 293] on div "Skip Ad 26:35 pause 27:13 / 41:05 volume_up Mute tune Resolution Auto 720p slow…" at bounding box center [351, 197] width 702 height 395
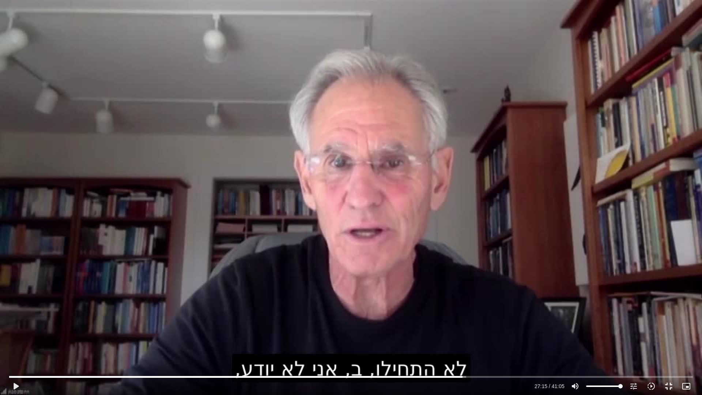
click at [396, 293] on div "Skip Ad 26:35 play_arrow 27:15 / 41:05 volume_up Mute tune Resolution Auto 720p…" at bounding box center [351, 197] width 702 height 395
click at [412, 300] on div "Skip Ad 26:35 pause 27:28 / 41:05 volume_up Mute tune Resolution Auto 720p slow…" at bounding box center [351, 197] width 702 height 395
click at [412, 300] on div "Skip Ad 26:35 play_arrow 27:28 / 41:05 volume_up Mute tune Resolution Auto 720p…" at bounding box center [351, 197] width 702 height 395
click at [382, 284] on div "Skip Ad 26:35 pause 27:49 / 41:05 volume_up Mute tune Resolution Auto 720p slow…" at bounding box center [351, 197] width 702 height 395
click at [381, 283] on div "Skip Ad 26:35 play_arrow 27:49 / 41:05 volume_up Mute tune Resolution Auto 720p…" at bounding box center [351, 197] width 702 height 395
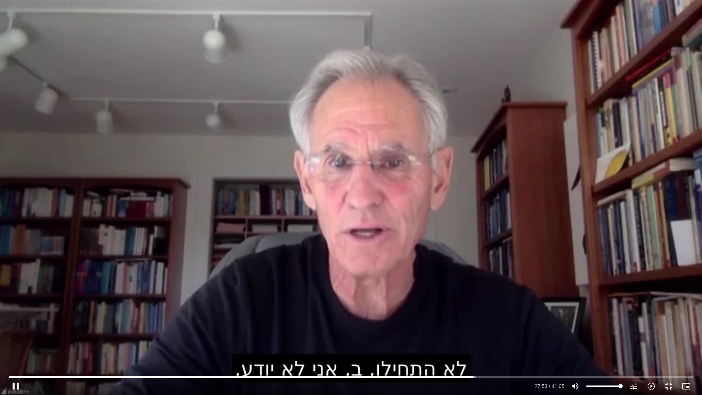
click at [480, 248] on div "Skip Ad 26:35 pause 27:53 / 41:05 volume_up Mute tune Resolution Auto 720p slow…" at bounding box center [351, 197] width 702 height 395
click at [480, 248] on div "Skip Ad 26:35 play_arrow 27:54 / 41:05 volume_up Mute tune Resolution Auto 720p…" at bounding box center [351, 197] width 702 height 395
click at [480, 248] on div "Skip Ad 26:35 pause 27:56 / 41:05 volume_up Mute tune Resolution Auto 720p slow…" at bounding box center [351, 197] width 702 height 395
click at [480, 248] on div "Skip Ad 26:35 play_arrow 27:56 / 41:05 volume_up Mute tune Resolution Auto 720p…" at bounding box center [351, 197] width 702 height 395
type input "1676.967458"
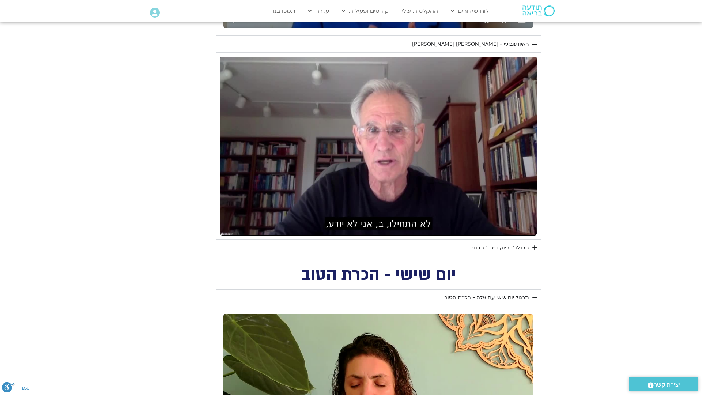
click at [480, 235] on div "Skip Ad 26:35 pause 27:56 / 41:05 volume_up Mute tune Resolution Auto 720p slow…" at bounding box center [379, 146] width 318 height 179
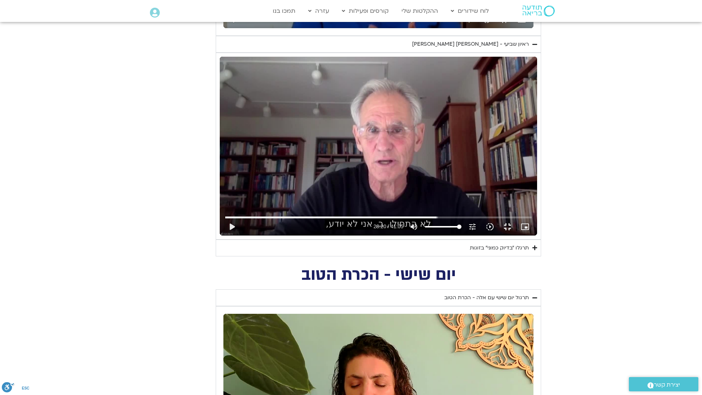
drag, startPoint x: 0, startPoint y: 0, endPoint x: 480, endPoint y: 249, distance: 540.3
click at [480, 235] on div "Skip Ad 26:35 play_arrow 28:20 / 41:05 volume_up Mute tune Resolution Auto 720p…" at bounding box center [379, 146] width 318 height 179
click at [478, 235] on div "Skip Ad 26:35 pause 28:48 / 41:05 volume_up Mute tune Resolution Auto 720p slow…" at bounding box center [379, 146] width 318 height 179
click at [484, 220] on input "Seek" at bounding box center [378, 217] width 307 height 4
click at [443, 235] on div "Skip Ad 28:22 play_arrow 28:35 / 41:05 volume_up Mute tune Resolution Auto 720p…" at bounding box center [379, 146] width 318 height 179
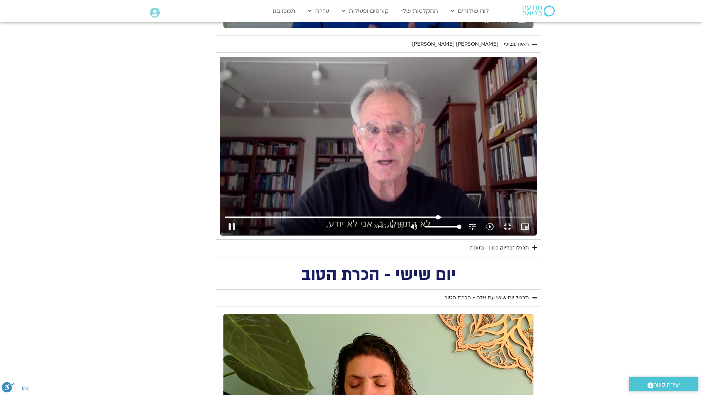
click at [485, 220] on input "Seek" at bounding box center [378, 217] width 307 height 4
click at [528, 215] on div "Skip Ad 28:48 pause 28:47 / 41:05 volume_up Mute tune Resolution Auto 720p slow…" at bounding box center [379, 146] width 318 height 179
click at [528, 215] on div "Skip Ad 28:48 play_arrow 28:47 / 41:05 volume_up Mute tune Resolution Auto 720p…" at bounding box center [379, 146] width 318 height 179
click at [492, 220] on input "Seek" at bounding box center [378, 217] width 307 height 4
click at [481, 235] on div "Skip Ad 14:52 pause 29:13 / 41:05 volume_up Mute tune Resolution Auto 720p slow…" at bounding box center [379, 146] width 318 height 179
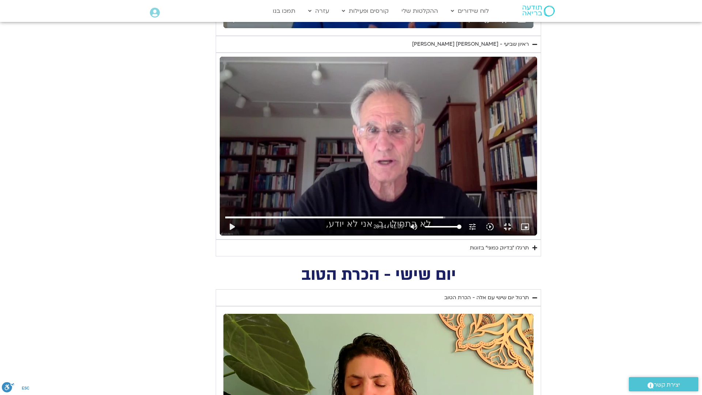
click at [481, 235] on div "Skip Ad 14:52 play_arrow 29:14 / 41:05 volume_up Mute tune Resolution Auto 720p…" at bounding box center [379, 146] width 318 height 179
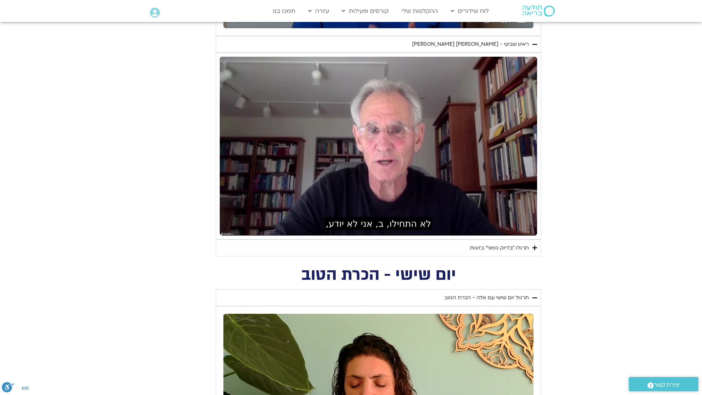
click at [481, 235] on div "Skip Ad 14:52 pause 29:14 / 41:05 volume_up Mute tune Resolution Auto 720p slow…" at bounding box center [379, 146] width 318 height 179
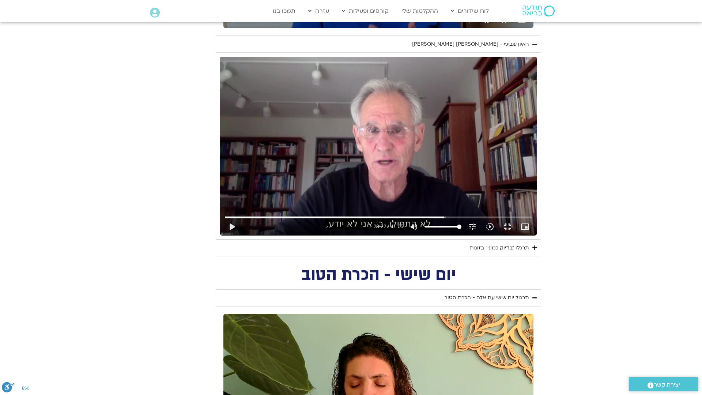
click at [480, 235] on div "Skip Ad 14:52 play_arrow 29:22 / 41:05 volume_up Mute tune Resolution Auto 720p…" at bounding box center [379, 146] width 318 height 179
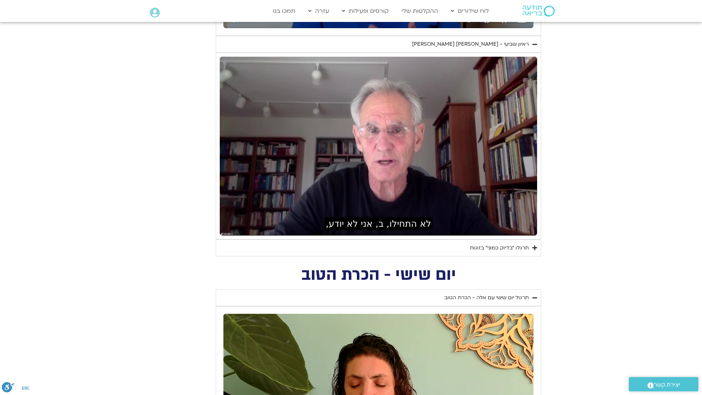
click at [480, 235] on div "Skip Ad 14:52 pause 29:22 / 41:05 volume_up Mute tune Resolution Auto 720p slow…" at bounding box center [379, 146] width 318 height 179
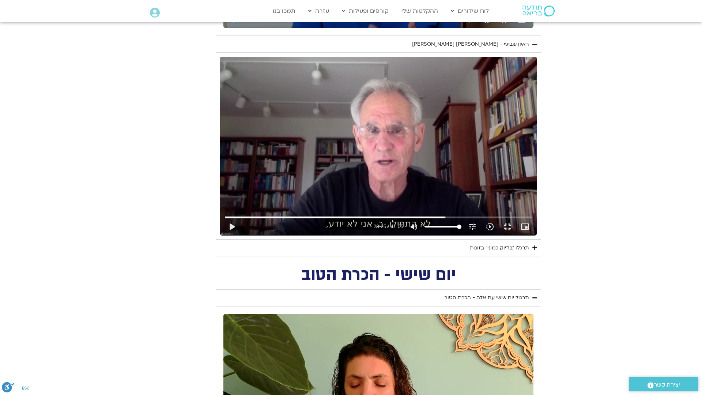
click at [480, 235] on div "Skip Ad 14:52 play_arrow 29:25 / 41:05 volume_up Mute tune Resolution Auto 720p…" at bounding box center [379, 146] width 318 height 179
click at [500, 220] on input "Seek" at bounding box center [378, 217] width 307 height 4
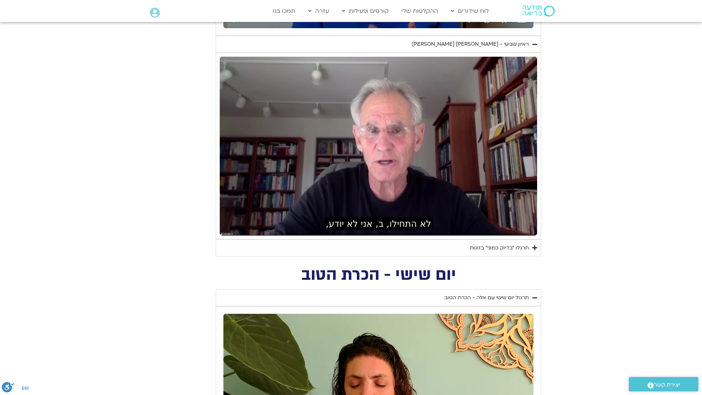
click at [537, 235] on div "Skip Ad 29:33 pause 29:52 / 41:05 volume_up Mute tune Resolution Auto 720p slow…" at bounding box center [379, 146] width 318 height 179
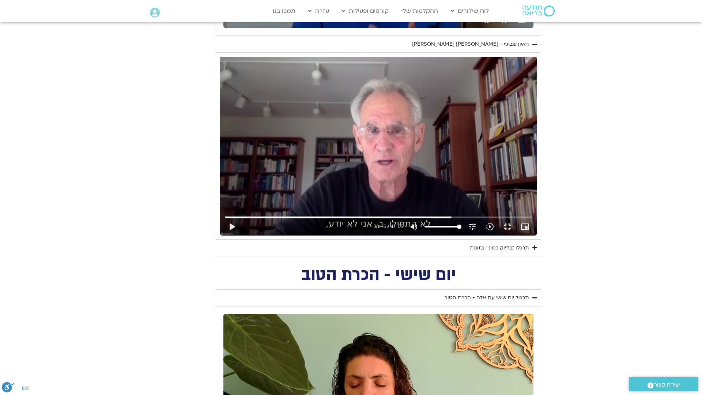
click at [537, 235] on div "Skip Ad 29:33 play_arrow 30:16 / 41:05 volume_up Mute tune Resolution Auto 720p…" at bounding box center [379, 146] width 318 height 179
click at [532, 220] on input "Seek" at bounding box center [378, 217] width 307 height 4
click at [289, 192] on div "Skip Ad 31:38 pause 32:02 / 41:05 volume_up Mute tune Resolution Auto 720p slow…" at bounding box center [379, 146] width 318 height 179
click at [289, 192] on div "Skip Ad 31:38 play_arrow 32:02 / 41:05 volume_up Mute tune Resolution Auto 720p…" at bounding box center [379, 146] width 318 height 179
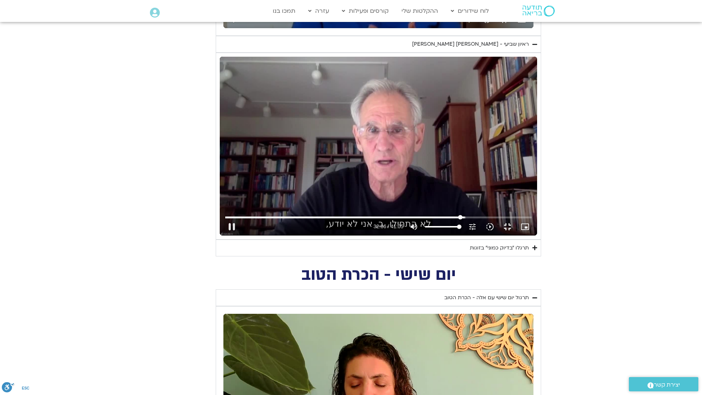
click at [532, 220] on input "Seek" at bounding box center [378, 217] width 307 height 4
click at [497, 235] on div "Skip Ad 33:57 pause 34:26 / 41:05 volume_up Mute tune Resolution Auto 720p slow…" at bounding box center [379, 146] width 318 height 179
click at [525, 235] on div "Skip Ad 33:57 play_arrow 34:26 / 41:05 volume_up Mute tune Resolution Auto 720p…" at bounding box center [379, 146] width 318 height 179
click at [532, 220] on input "Seek" at bounding box center [378, 217] width 307 height 4
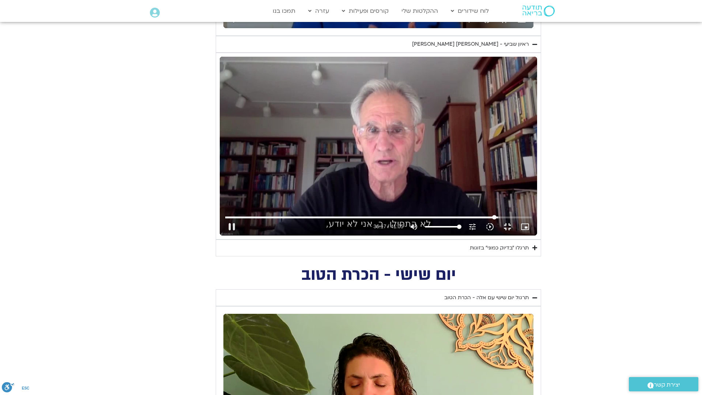
click at [532, 220] on input "Seek" at bounding box center [378, 217] width 307 height 4
click at [359, 235] on div "Skip Ad 35:17 pause 36:58 / 41:05 volume_up Mute tune Resolution Auto 720p slow…" at bounding box center [379, 146] width 318 height 179
click at [284, 235] on div "Skip Ad 35:17 play_arrow 36:58 / 41:05 volume_up Mute tune Resolution Auto 720p…" at bounding box center [379, 146] width 318 height 179
click at [532, 220] on input "Seek" at bounding box center [378, 217] width 307 height 4
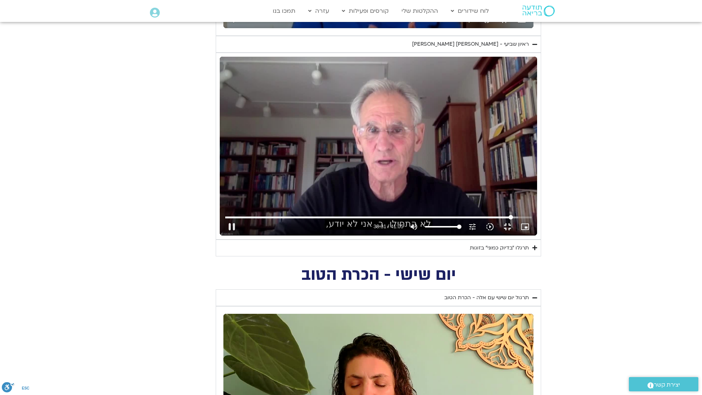
click at [532, 220] on input "Seek" at bounding box center [378, 217] width 307 height 4
click at [517, 236] on button "fullscreen_exit" at bounding box center [508, 227] width 18 height 18
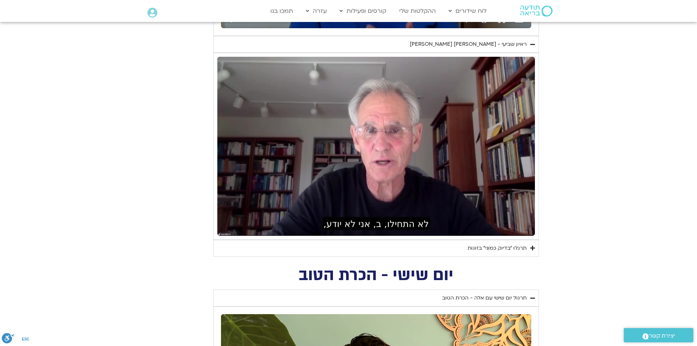
click at [526, 252] on div "תרגלו ״בדיוק כמוני״ בזוגות" at bounding box center [497, 248] width 59 height 9
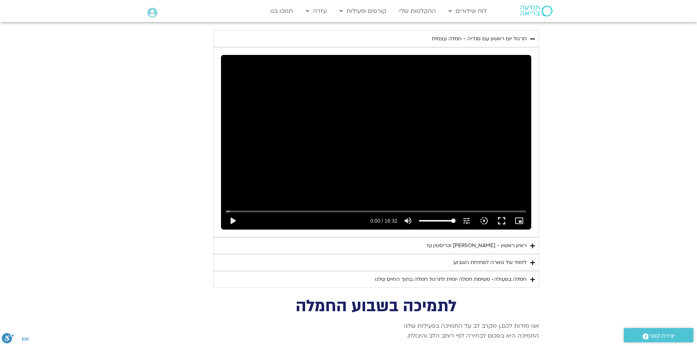
scroll to position [3073, 0]
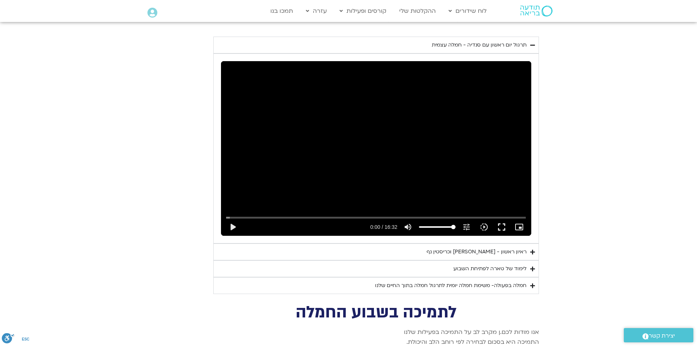
click at [495, 281] on div "חמלה בפעולה- משימת חמלה יומית לתרגול חמלה בתוך החיים שלנו" at bounding box center [450, 285] width 151 height 9
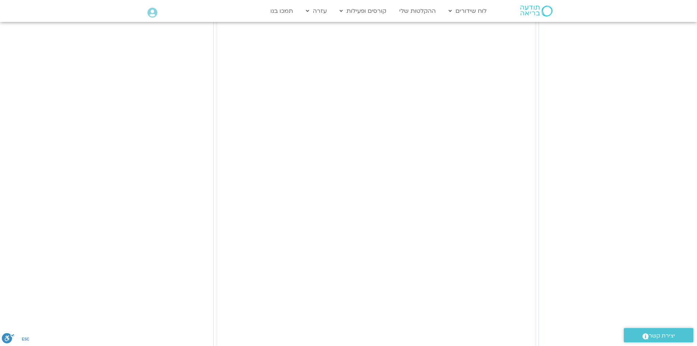
scroll to position [3434, 0]
type input "2465.266667"
